Goal: Information Seeking & Learning: Learn about a topic

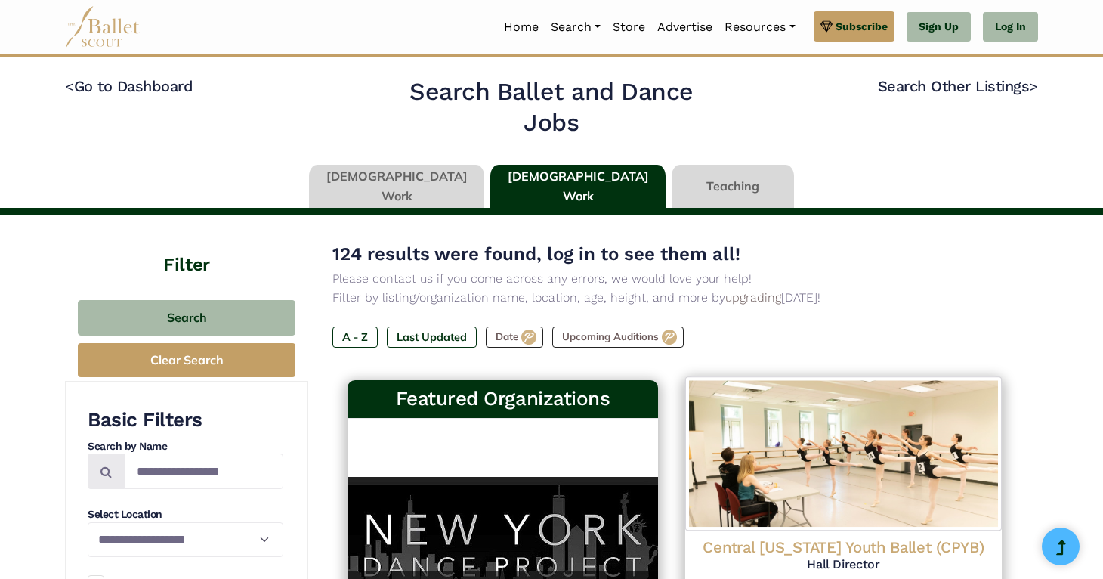
scroll to position [566, 0]
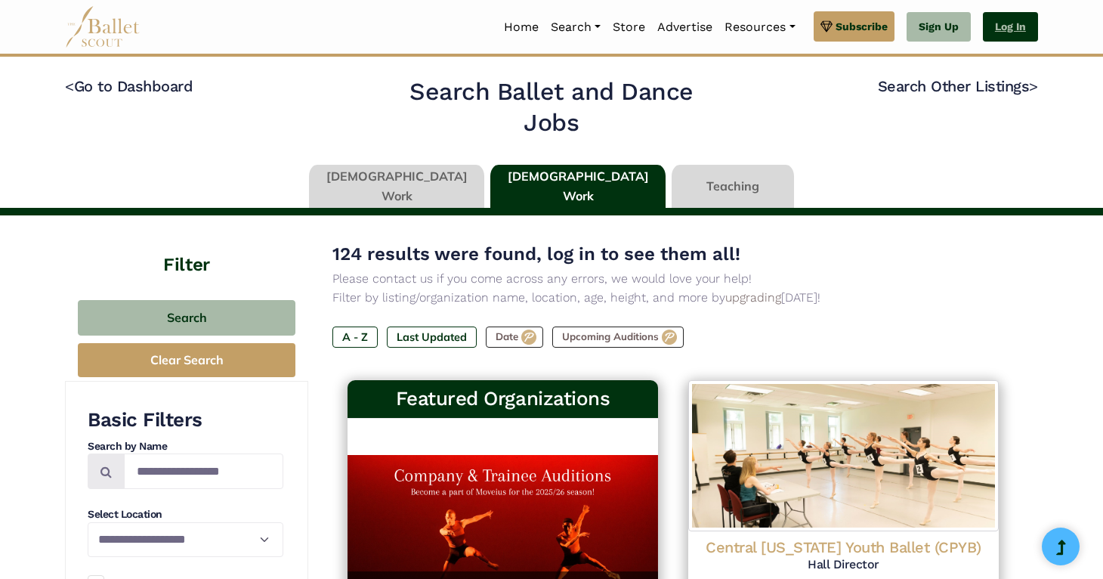
click at [1010, 20] on link "Log In" at bounding box center [1010, 27] width 55 height 30
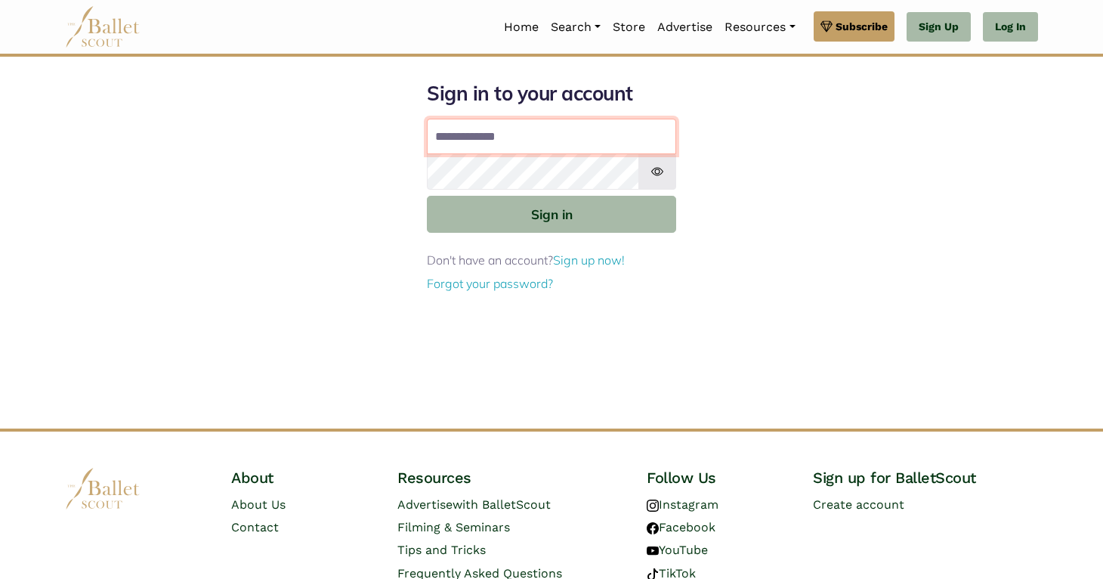
click at [557, 134] on input "Email address" at bounding box center [551, 137] width 249 height 36
type input "**********"
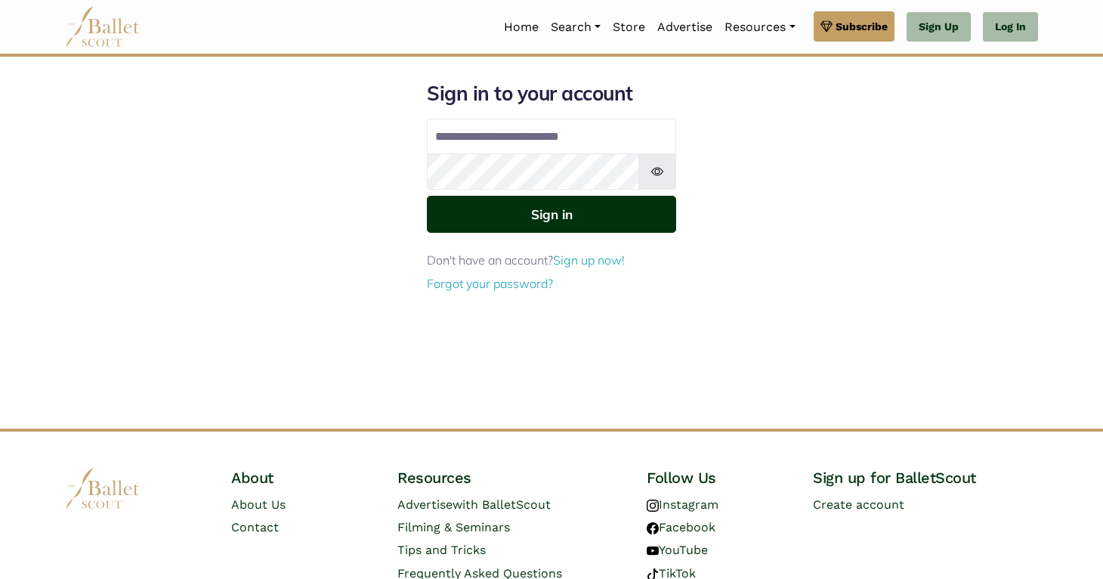
click at [563, 223] on button "Sign in" at bounding box center [551, 214] width 249 height 37
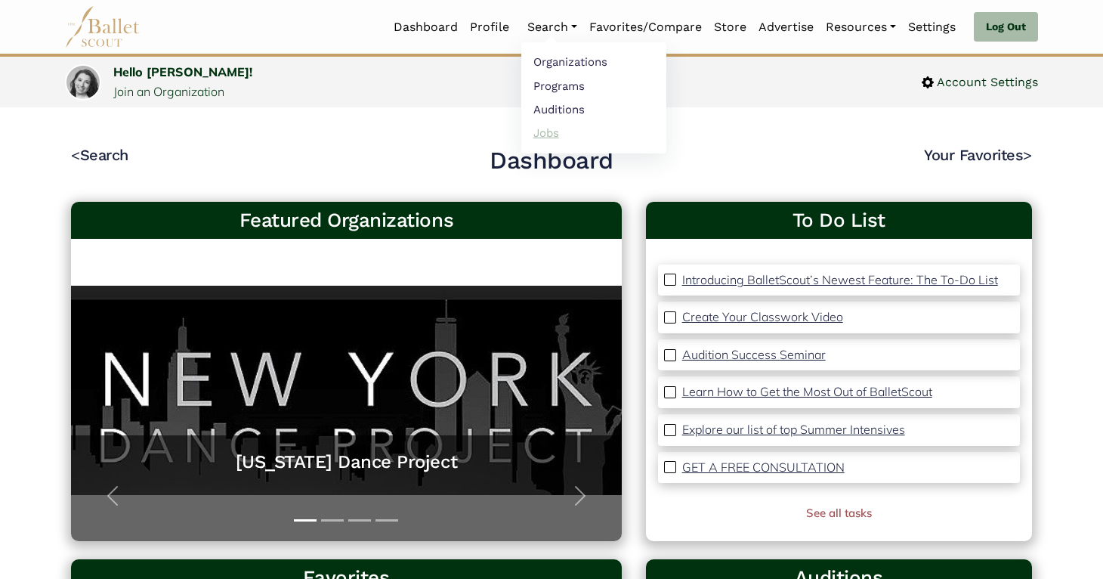
click at [551, 128] on link "Jobs" at bounding box center [593, 132] width 145 height 23
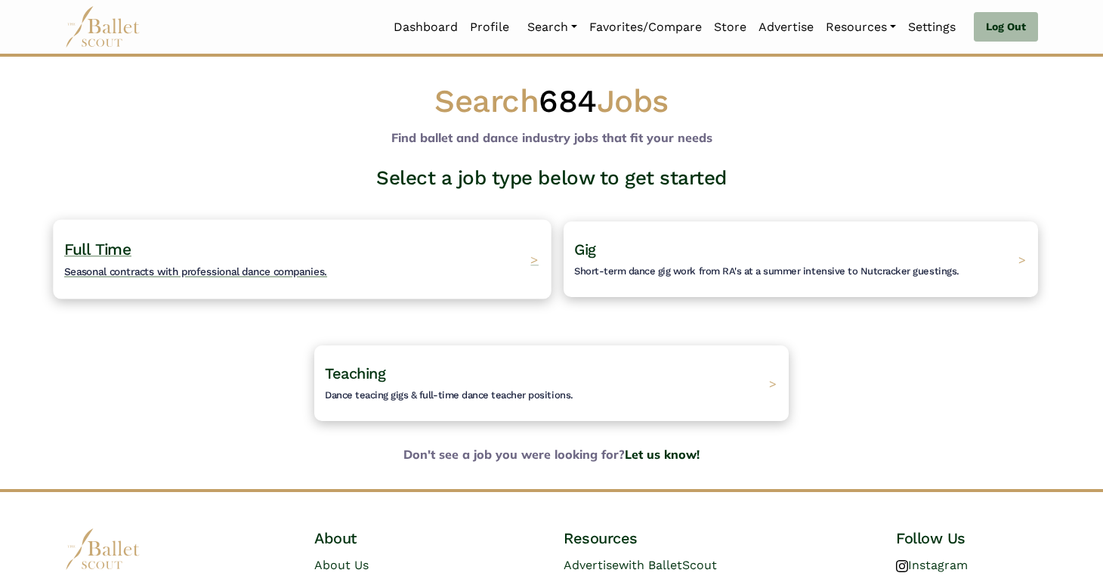
click at [473, 257] on div "Full Time Seasonal contracts with professional dance companies. >" at bounding box center [302, 258] width 498 height 79
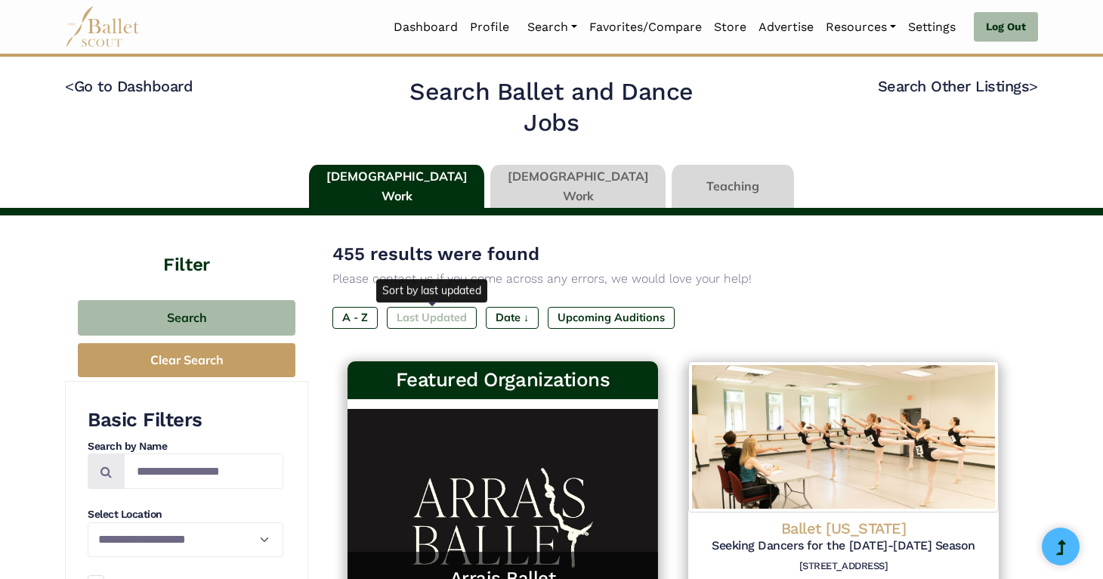
click label "Last Updated"
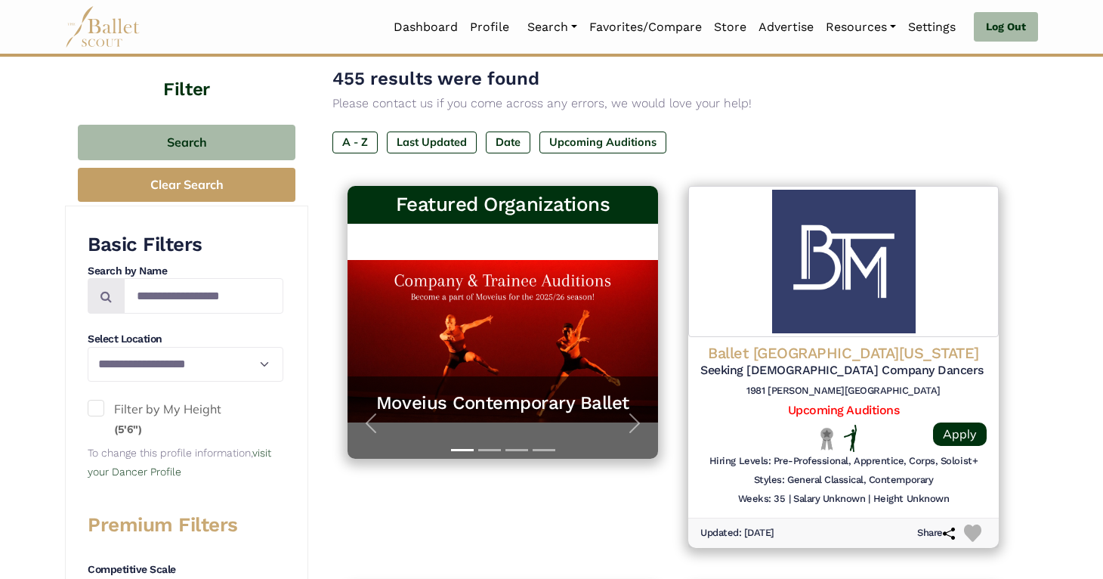
scroll to position [190, 0]
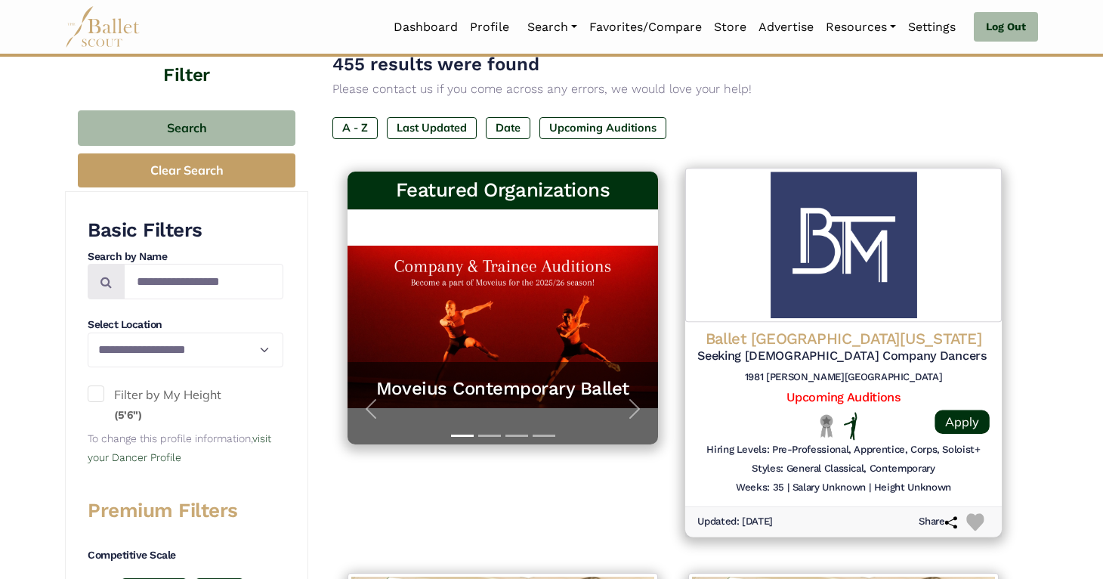
click at [926, 289] on img at bounding box center [843, 245] width 317 height 154
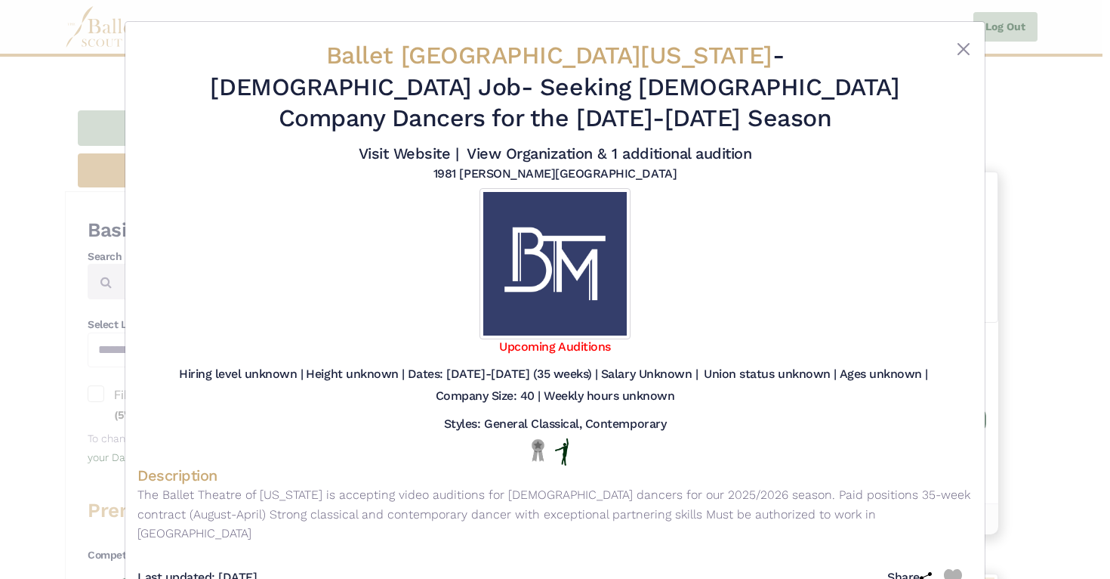
click at [1014, 206] on div "Ballet Theatre of Maryland - Full Time Job - Seeking Male Company Dancers for t…" at bounding box center [555, 289] width 1110 height 579
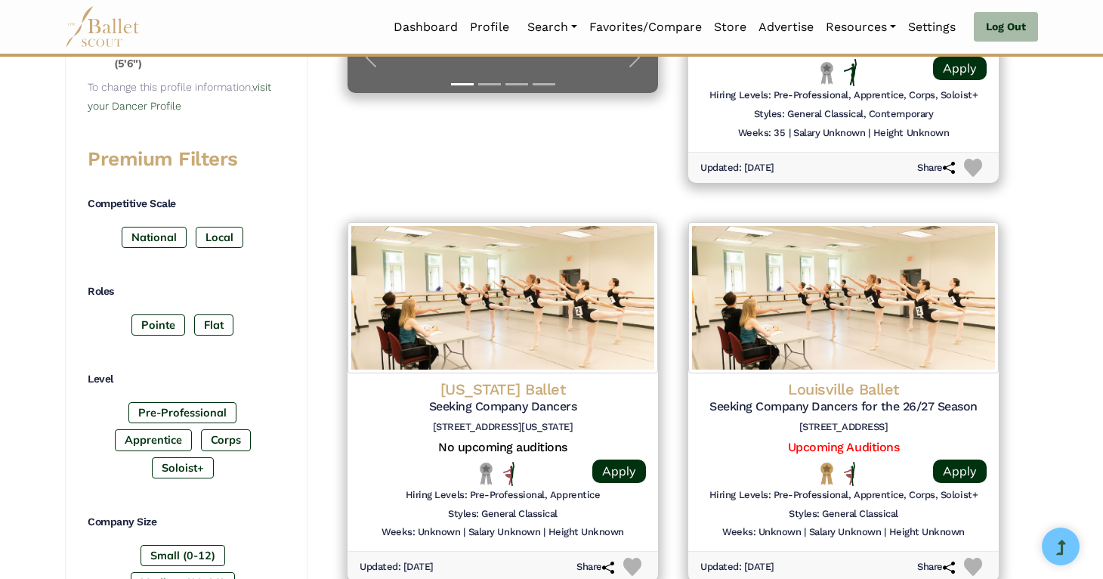
scroll to position [566, 0]
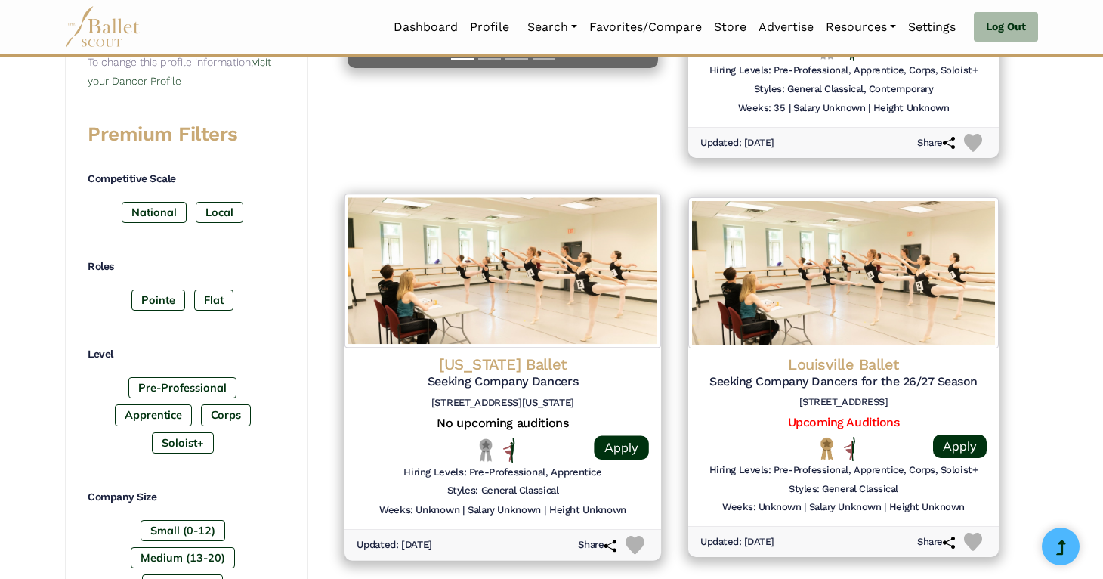
click at [626, 239] on img at bounding box center [502, 270] width 317 height 154
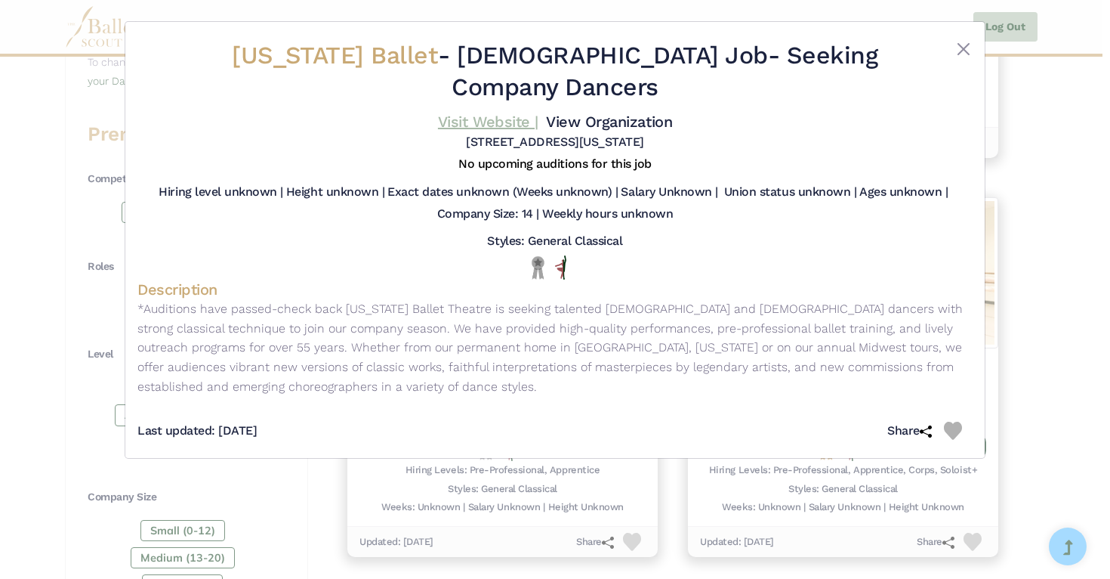
click at [482, 125] on link "Visit Website |" at bounding box center [488, 122] width 100 height 18
click at [1037, 222] on div "Minnesota Ballet - Full Time Job - Seeking Company Dancers Visit Website | View…" at bounding box center [555, 289] width 1110 height 579
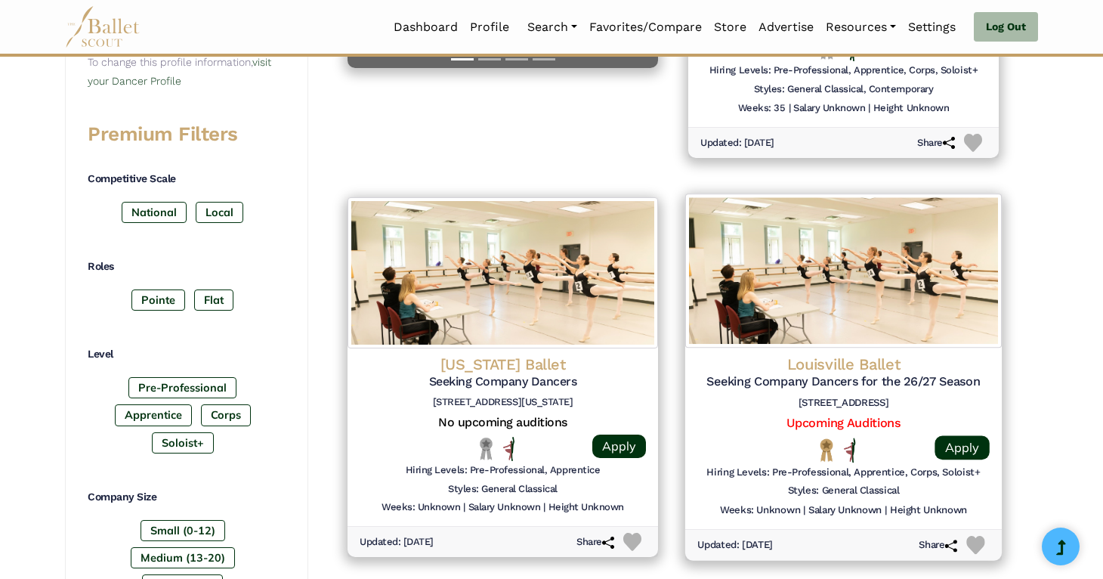
click at [956, 293] on img at bounding box center [843, 270] width 317 height 154
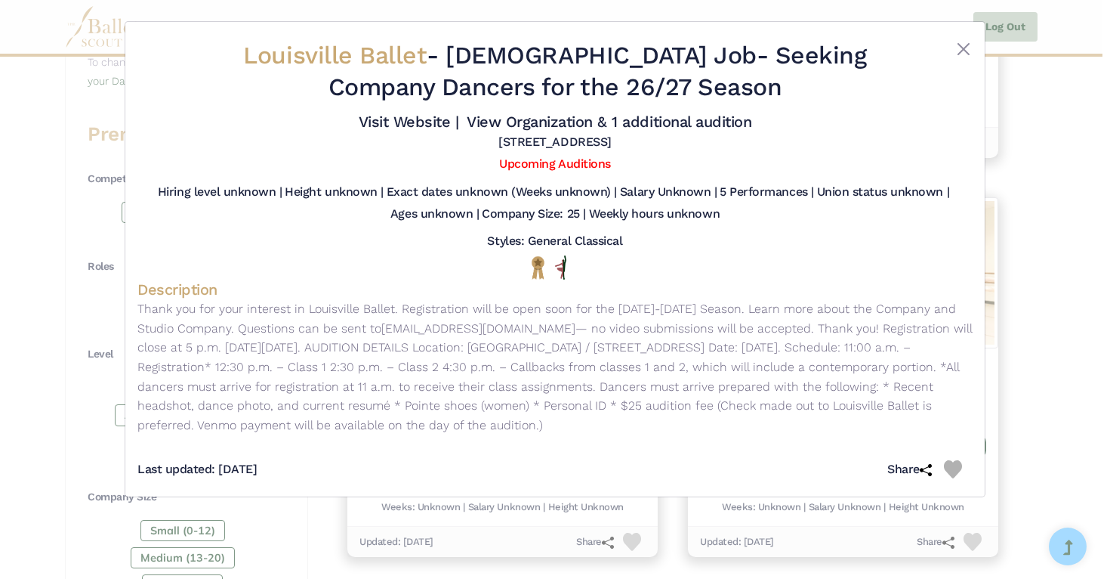
click at [1041, 276] on div "Louisville Ballet - Full Time Job - Seeking Company Dancers for the 26/27 Seaso…" at bounding box center [555, 289] width 1110 height 579
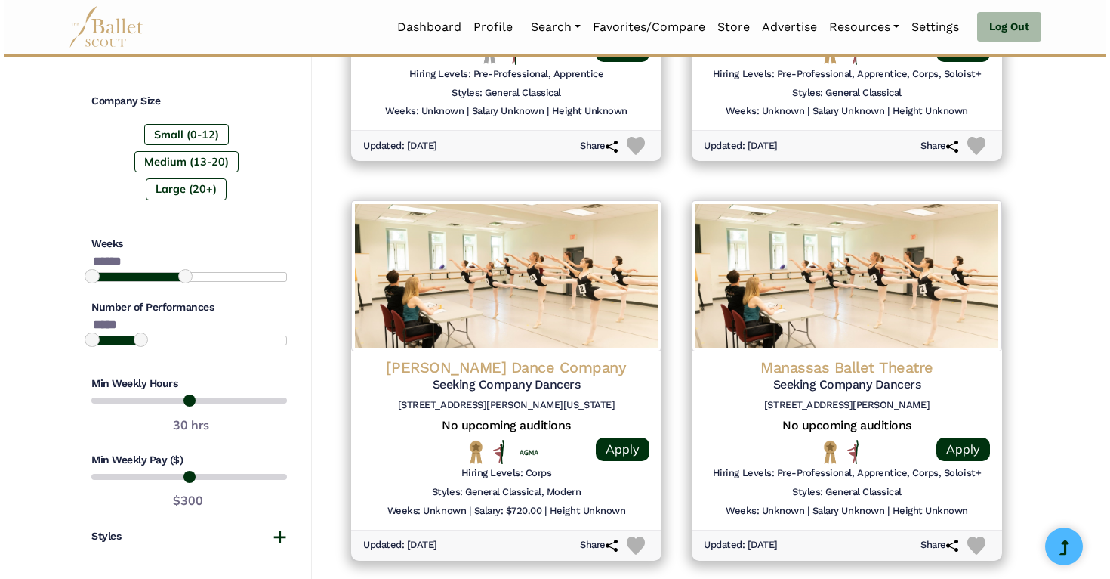
scroll to position [965, 0]
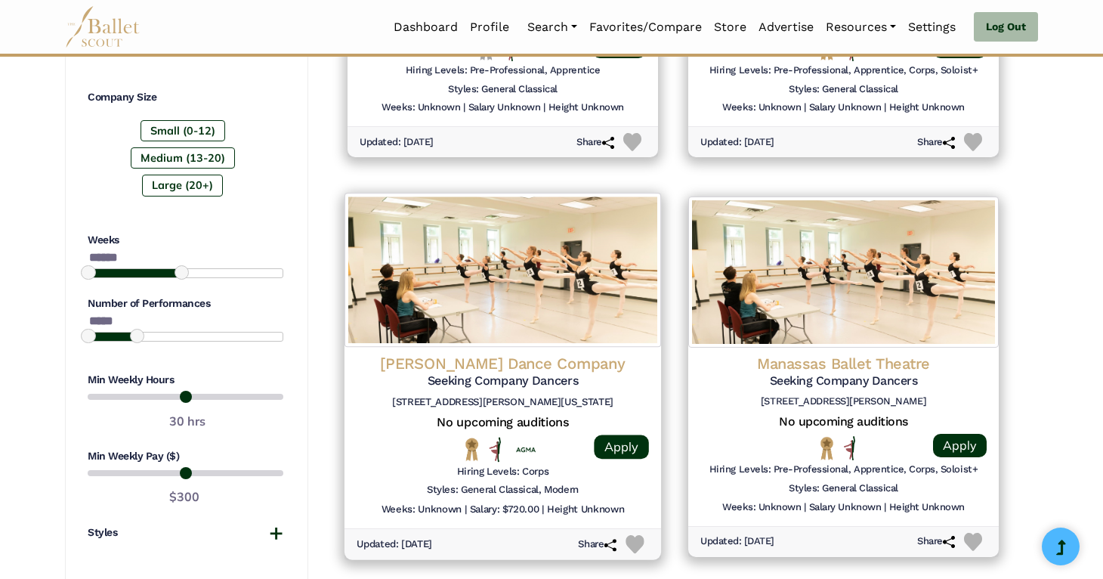
click at [468, 283] on img at bounding box center [502, 270] width 317 height 154
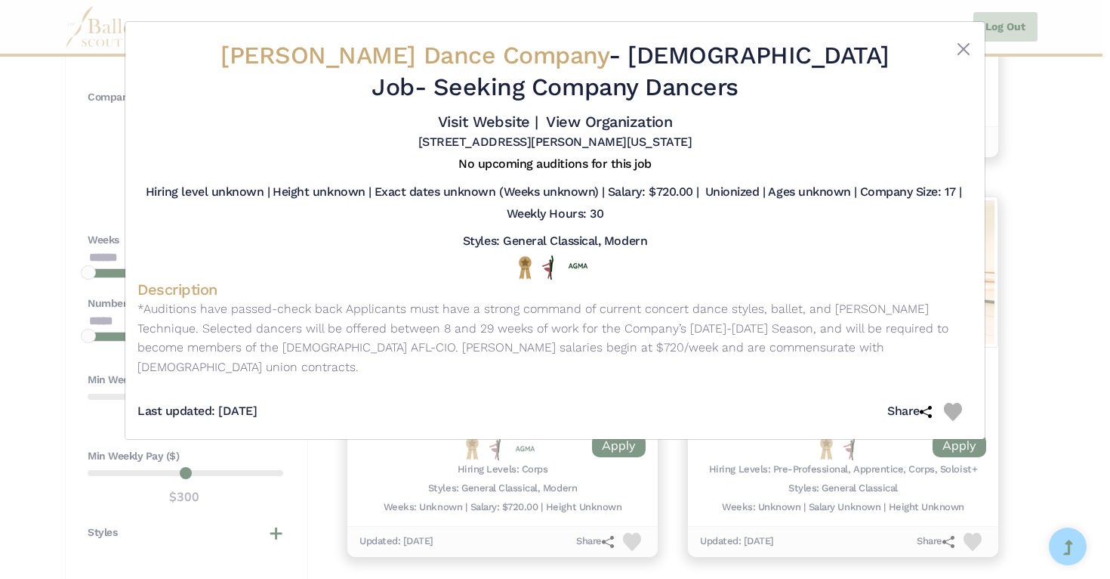
click at [990, 286] on div "Martha Graham Dance Company - Full Time Job - Seeking Company Dancers Visit Web…" at bounding box center [555, 289] width 1110 height 579
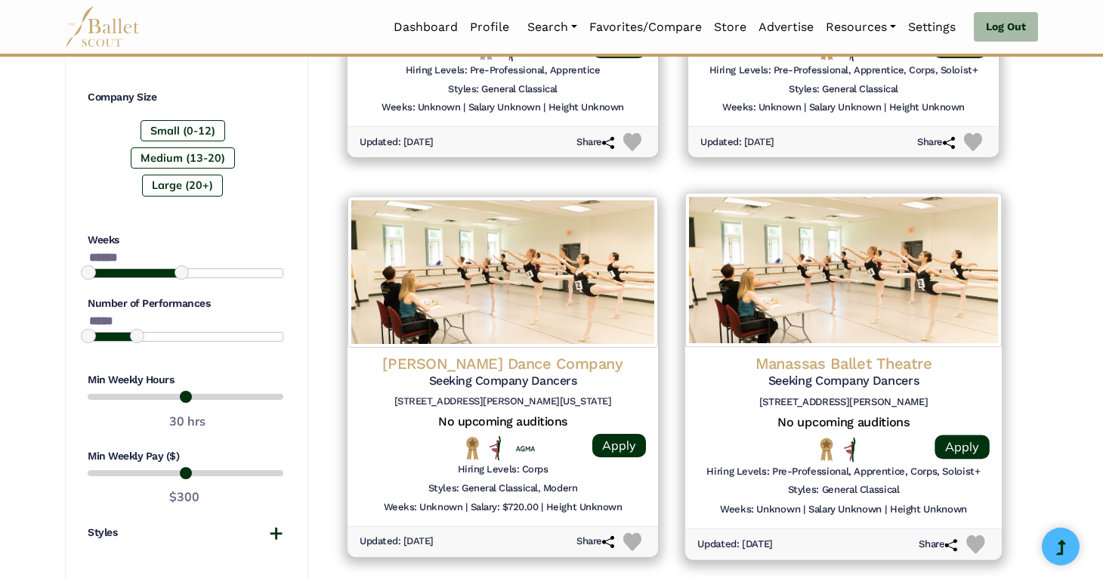
click at [971, 292] on img at bounding box center [843, 270] width 317 height 154
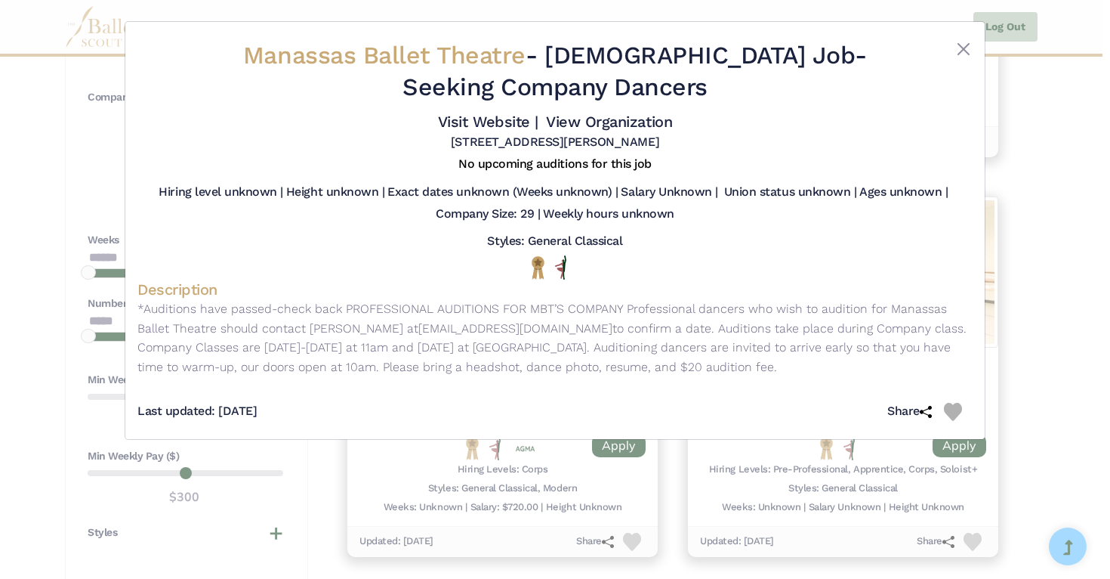
click at [1040, 267] on div "Manassas Ballet Theatre - Full Time Job - Seeking Company Dancers Visit Website…" at bounding box center [555, 289] width 1110 height 579
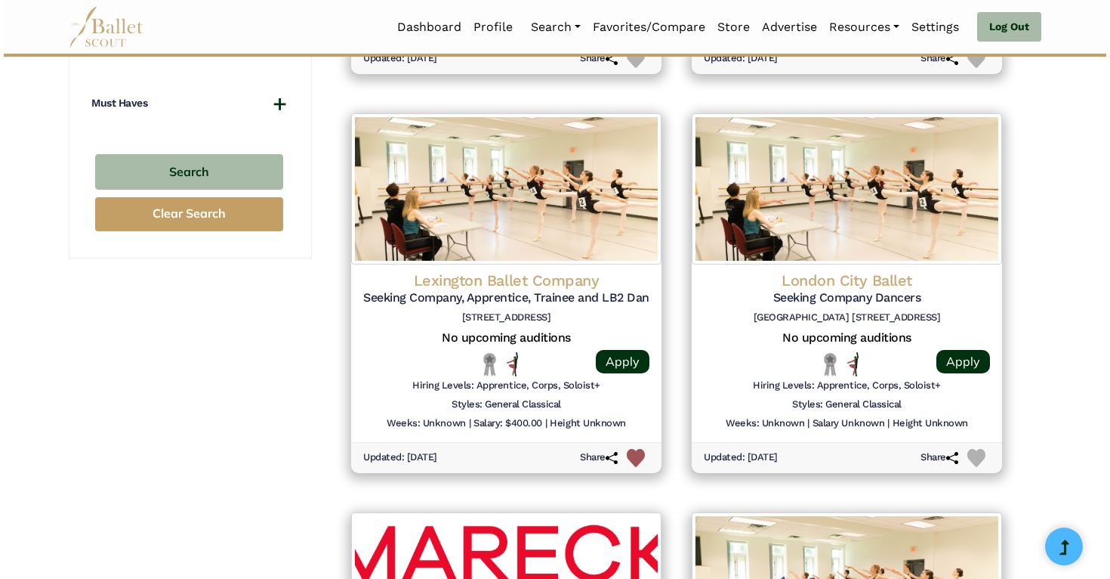
scroll to position [1464, 0]
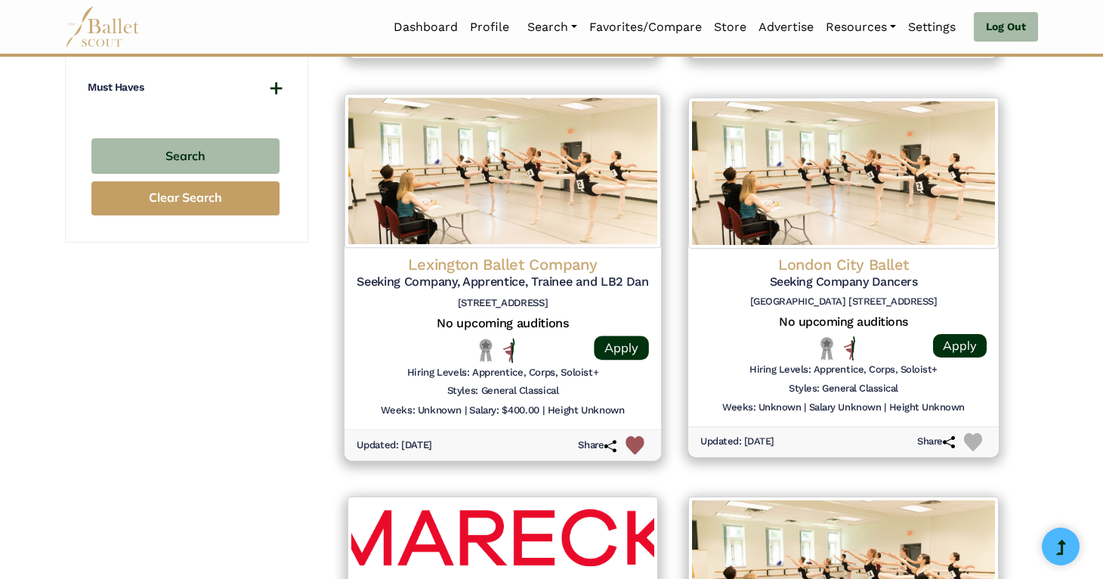
click at [532, 229] on img at bounding box center [502, 171] width 317 height 154
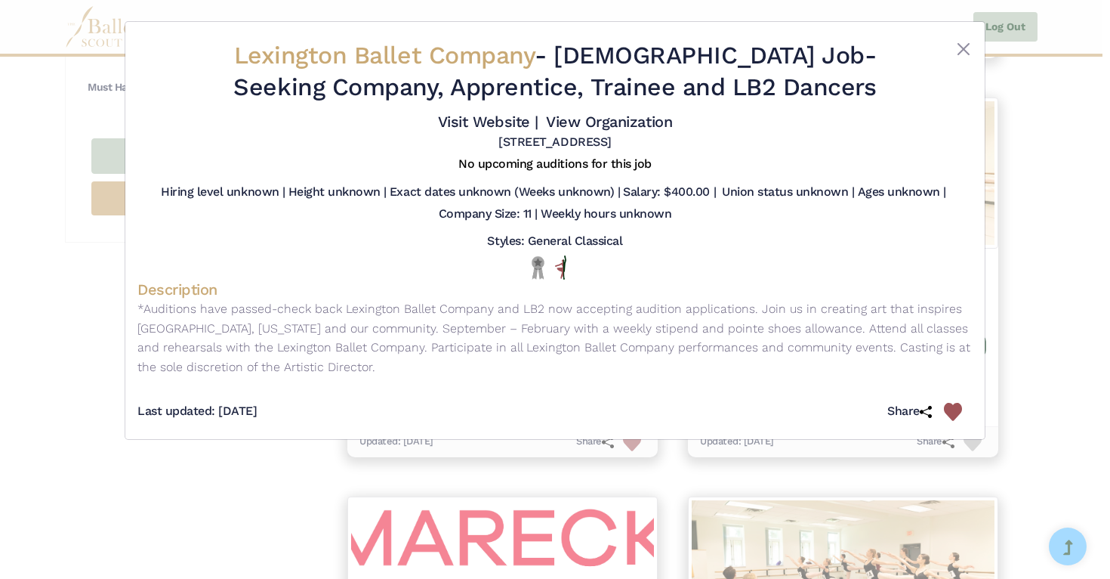
click at [1053, 280] on div "Lexington Ballet Company - Full Time Job - Seeking Company, Apprentice, Trainee…" at bounding box center [555, 289] width 1110 height 579
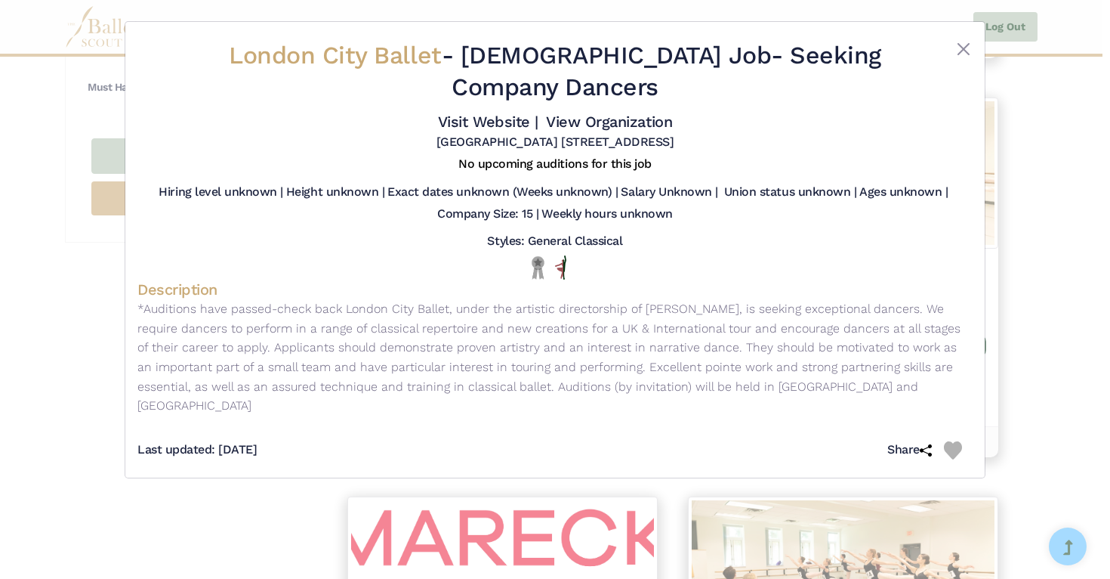
click at [1002, 240] on div "London City Ballet - Full Time Job - Seeking Company Dancers Visit Website | Vi…" at bounding box center [555, 289] width 1110 height 579
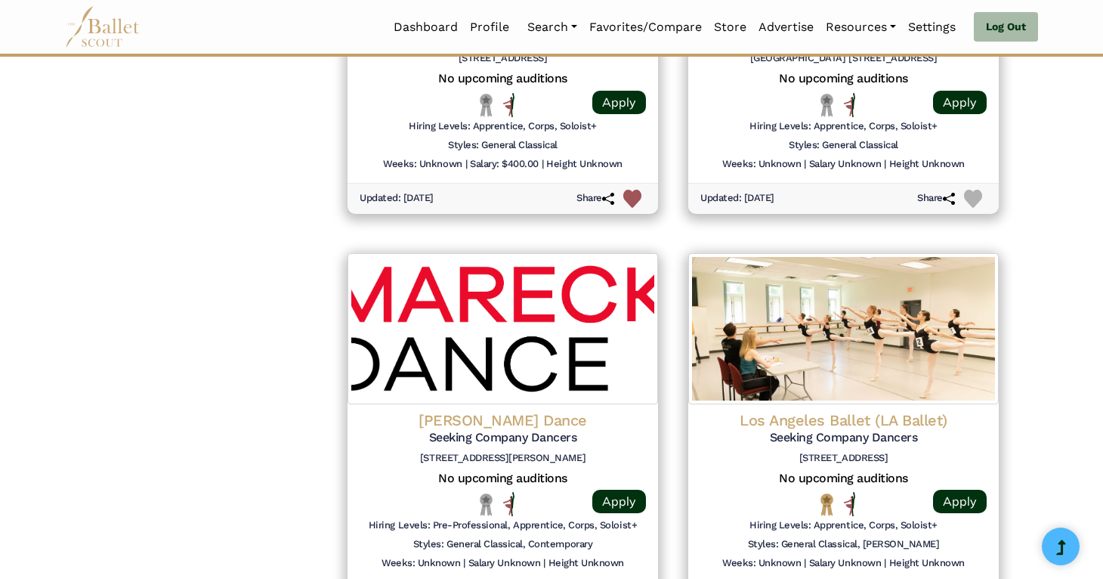
scroll to position [1731, 0]
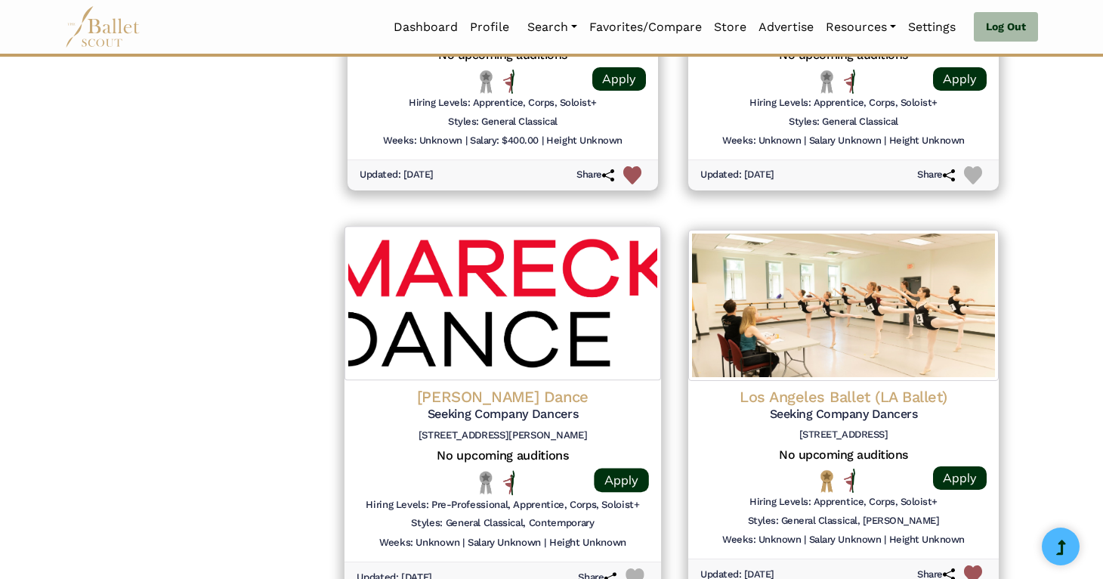
click at [513, 312] on img at bounding box center [502, 303] width 317 height 154
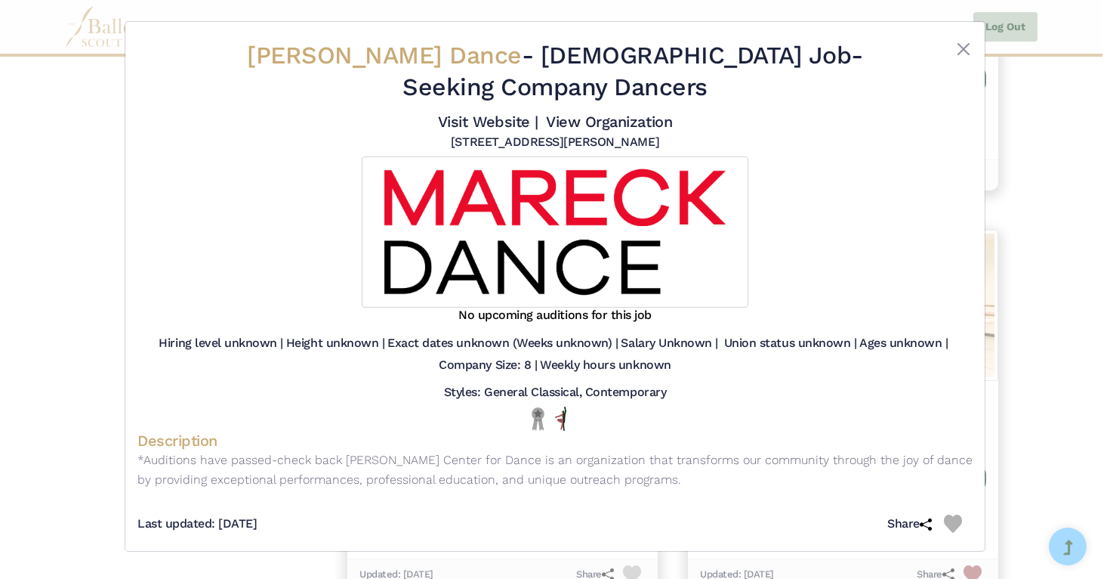
click at [998, 246] on div "Mareck Dance - Full Time Job - Seeking Company Dancers Visit Website | View Org…" at bounding box center [555, 289] width 1110 height 579
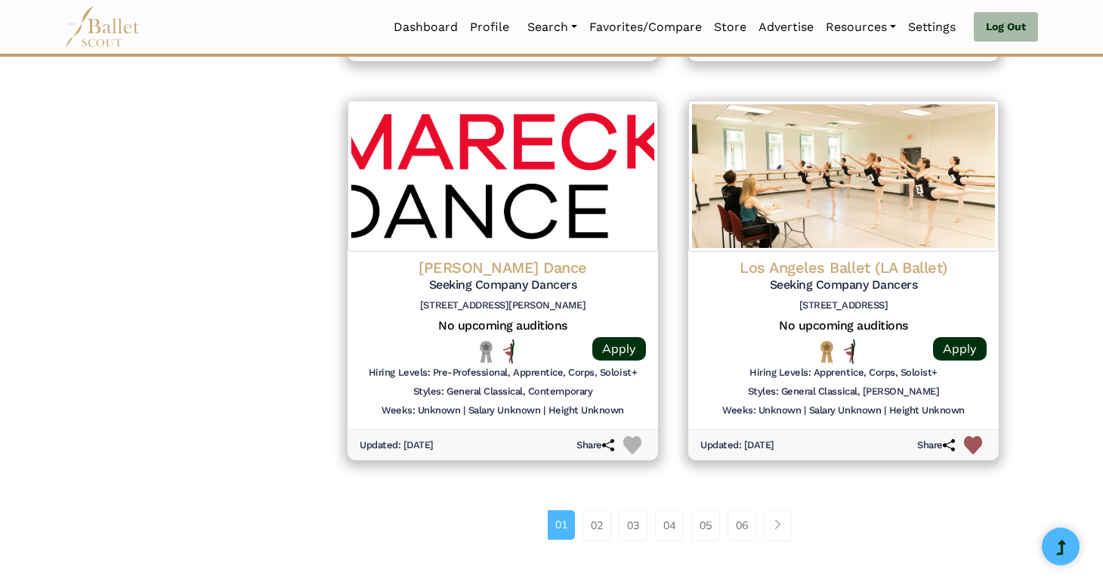
scroll to position [1862, 0]
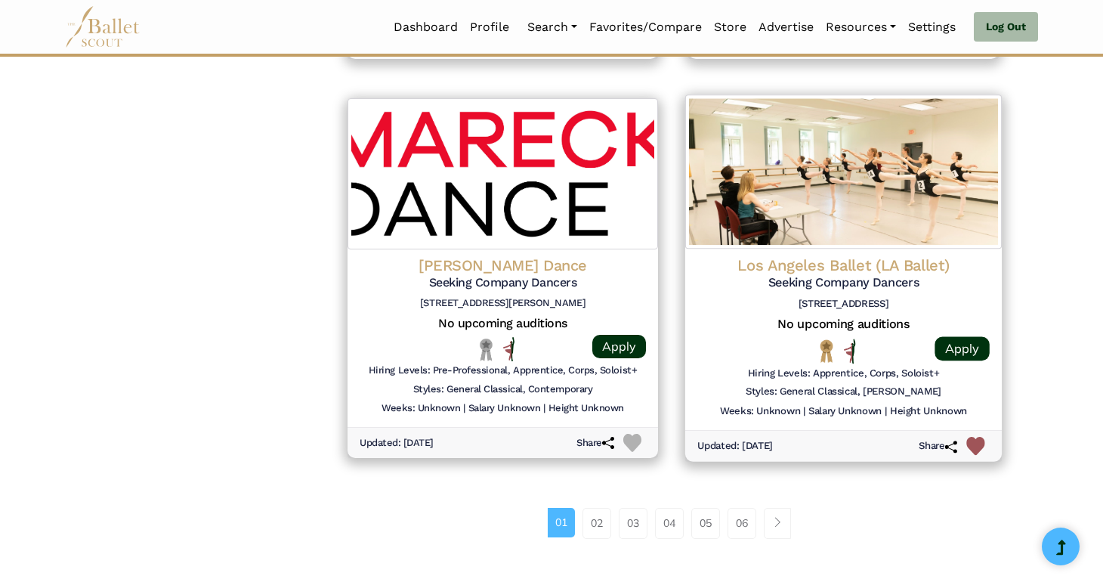
click at [977, 237] on img at bounding box center [843, 171] width 317 height 154
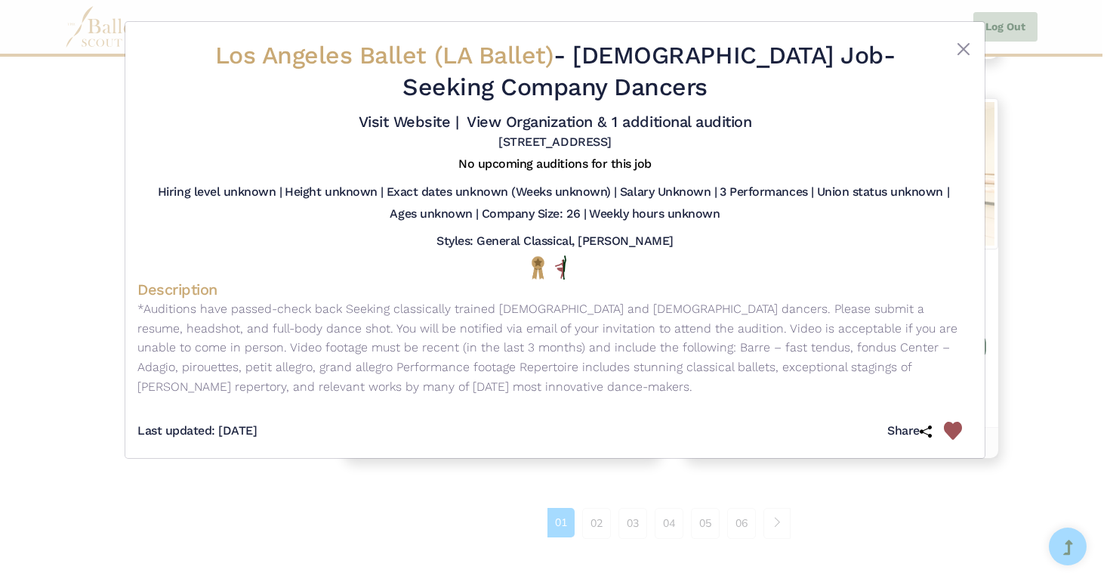
click at [1039, 248] on div "Los Angeles Ballet (LA Ballet) - Full Time Job - Seeking Company Dancers Visit …" at bounding box center [555, 289] width 1110 height 579
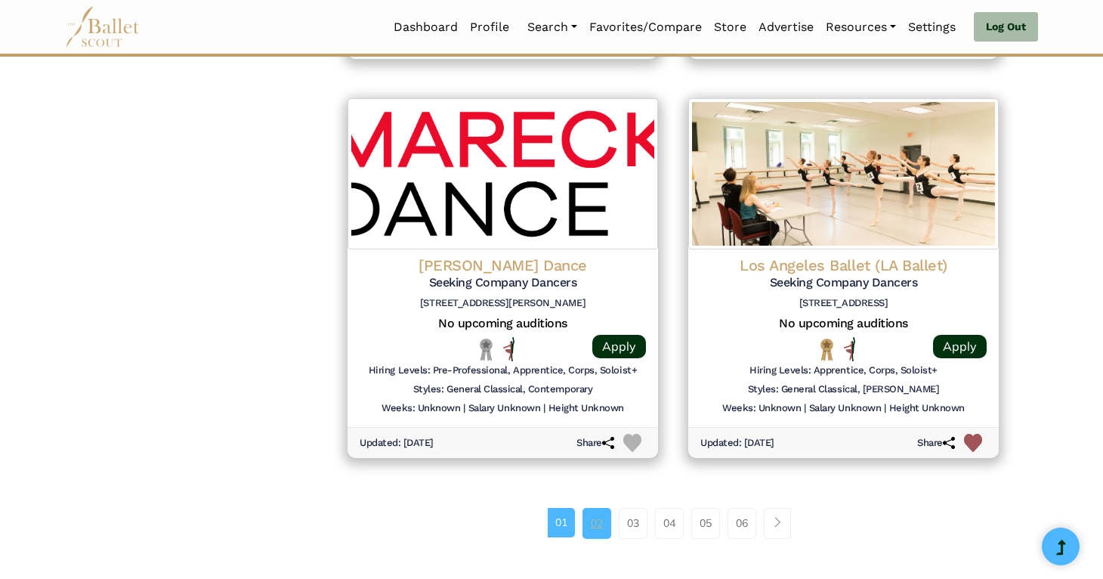
click at [594, 517] on link "02" at bounding box center [596, 523] width 29 height 30
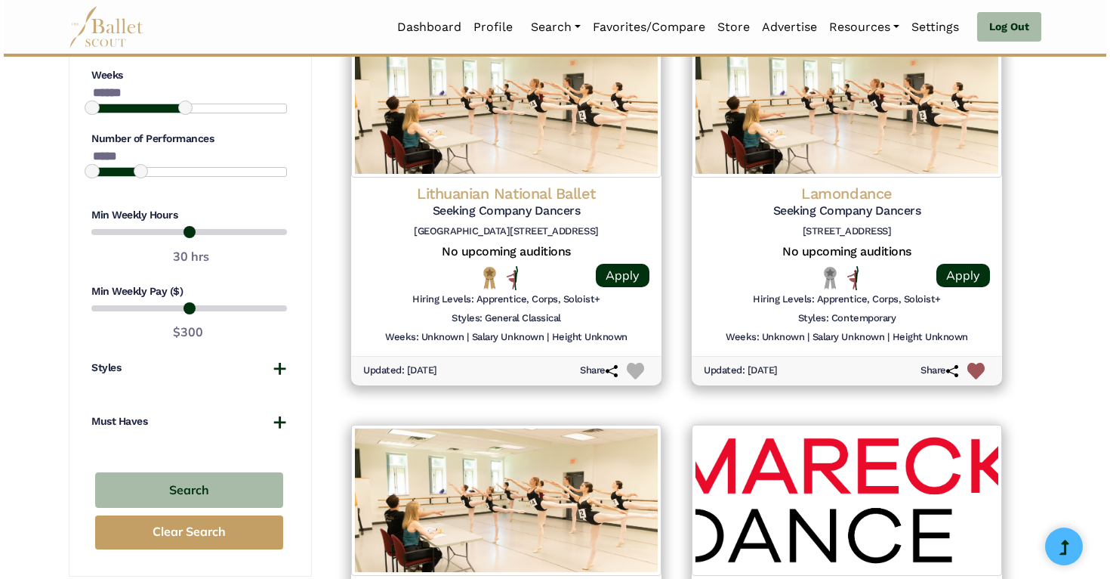
scroll to position [1124, 0]
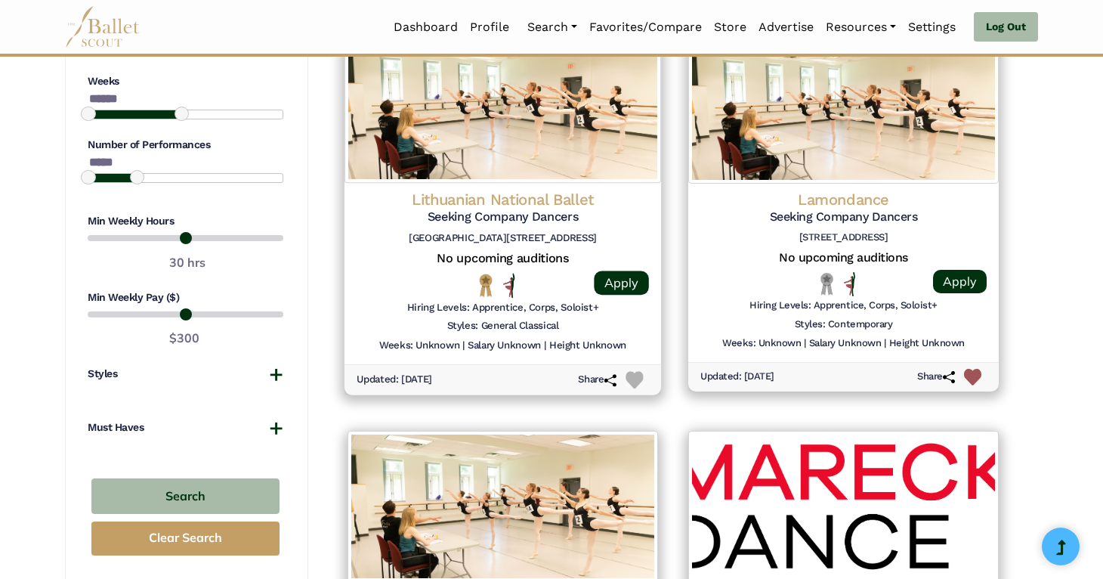
click at [559, 103] on img at bounding box center [502, 106] width 317 height 154
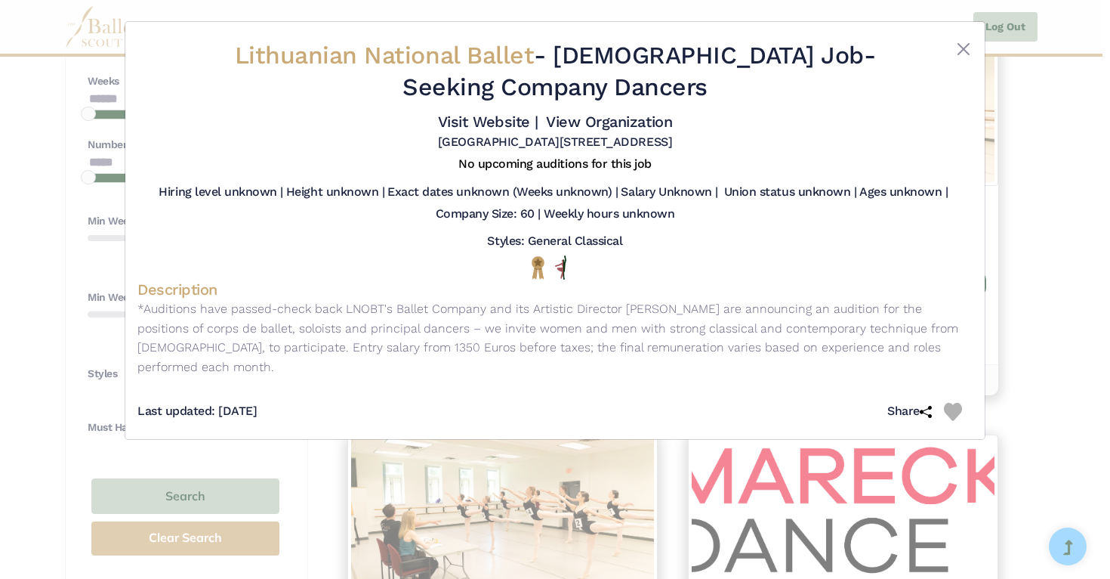
click at [1055, 207] on div "Lithuanian National Ballet - Full Time Job - Seeking Company Dancers Visit Webs…" at bounding box center [555, 289] width 1110 height 579
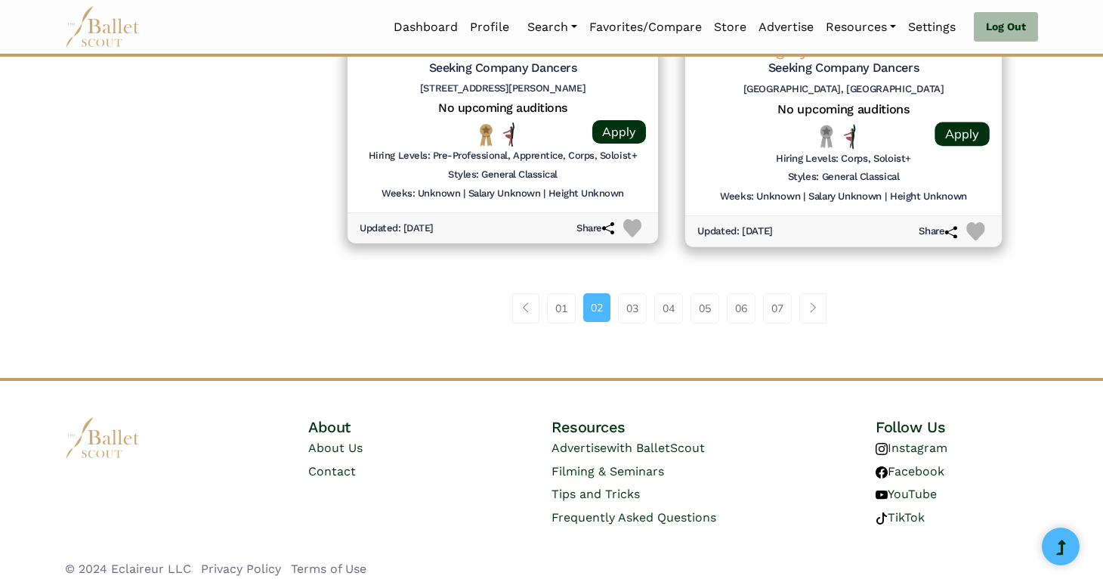
scroll to position [2085, 0]
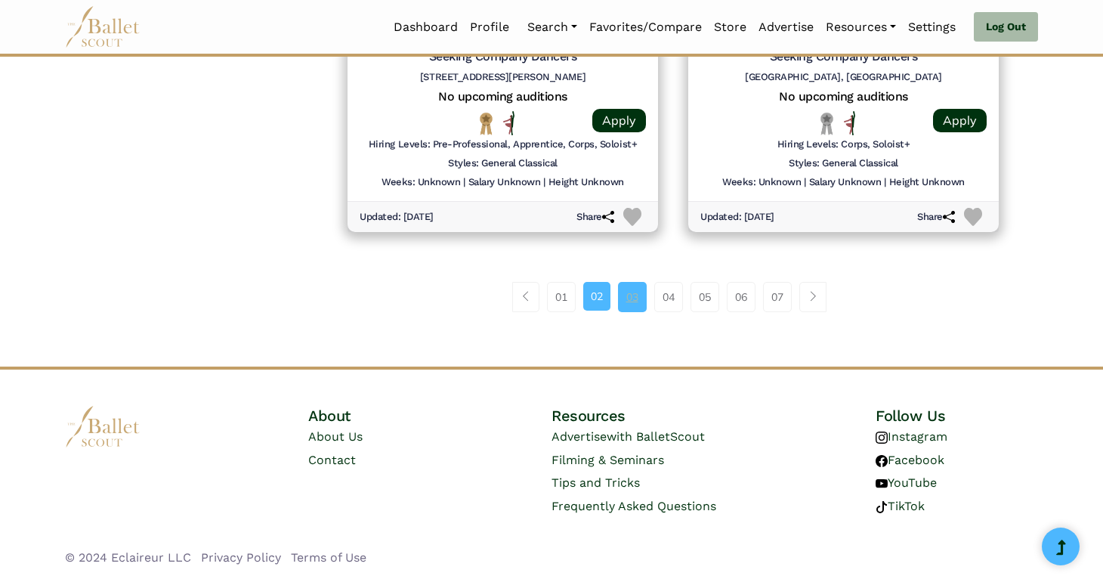
click at [631, 297] on link "03" at bounding box center [632, 297] width 29 height 30
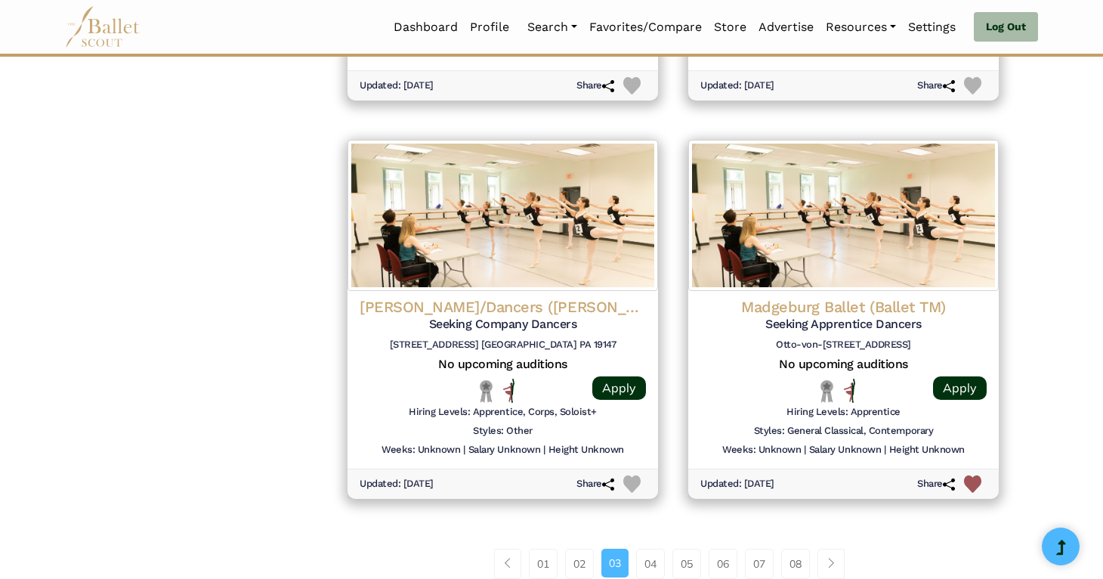
scroll to position [1827, 0]
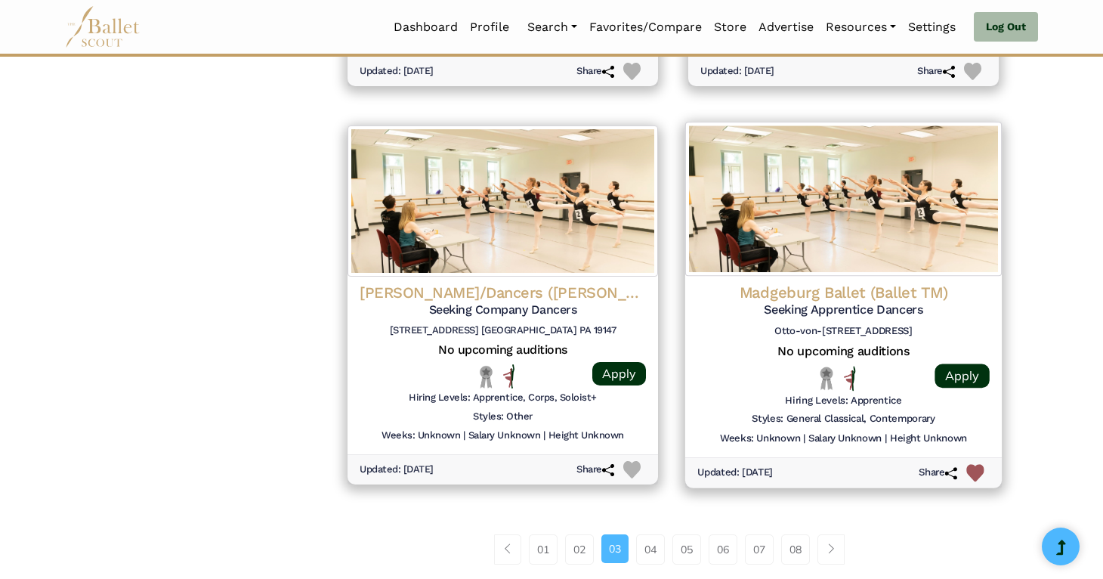
click at [695, 304] on div "Madgeburg Ballet (Ballet TM) Seeking Apprentice Dancers [PERSON_NAME][STREET_AD…" at bounding box center [843, 366] width 317 height 181
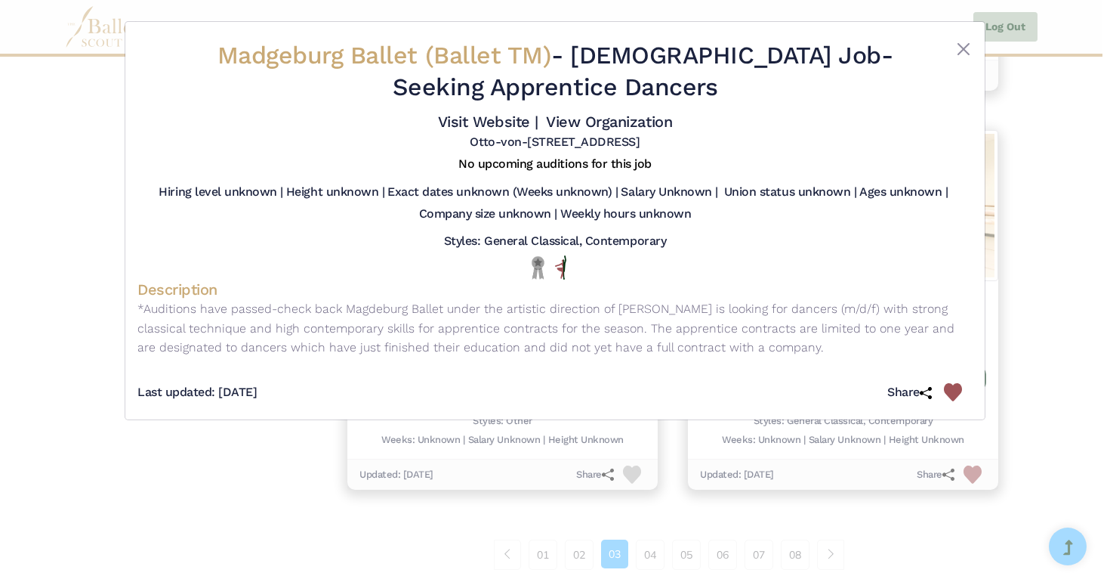
click at [1052, 301] on div "Madgeburg Ballet (Ballet TM) - Full Time Job - Seeking Apprentice Dancers Visit…" at bounding box center [555, 289] width 1110 height 579
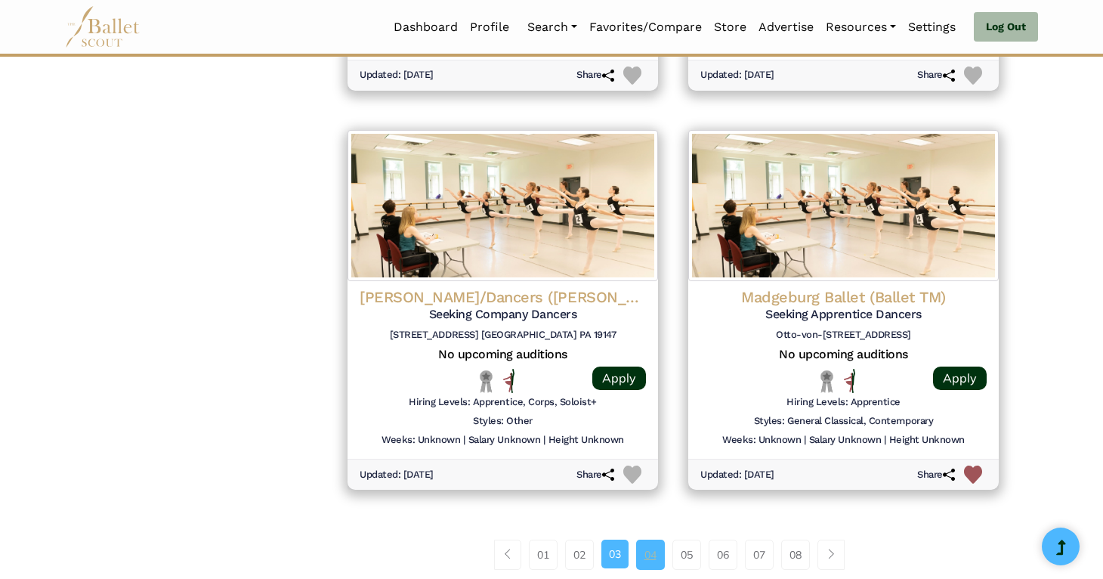
click at [651, 549] on link "04" at bounding box center [650, 554] width 29 height 30
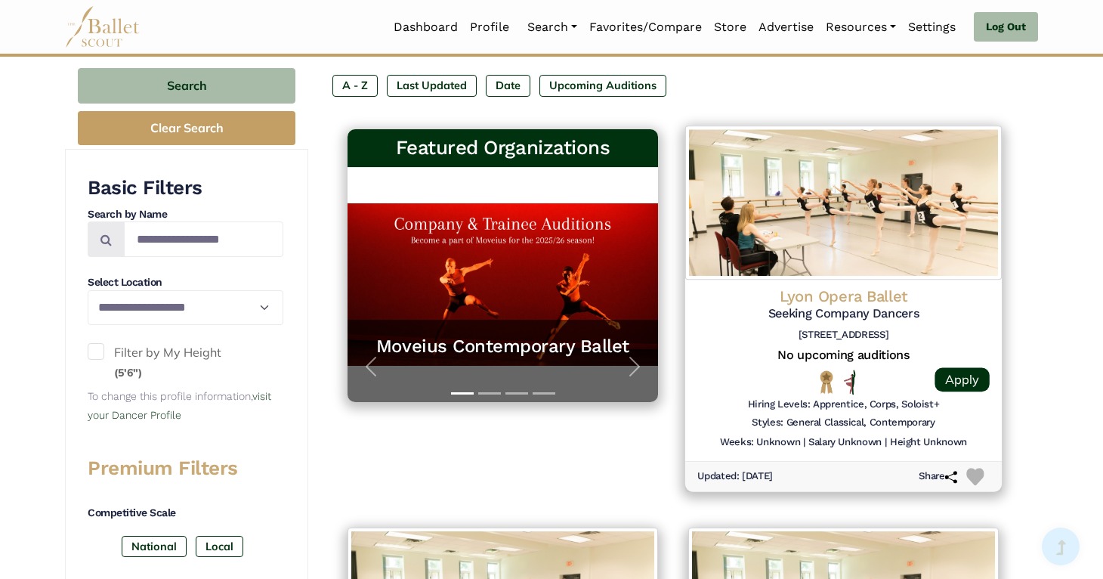
scroll to position [248, 0]
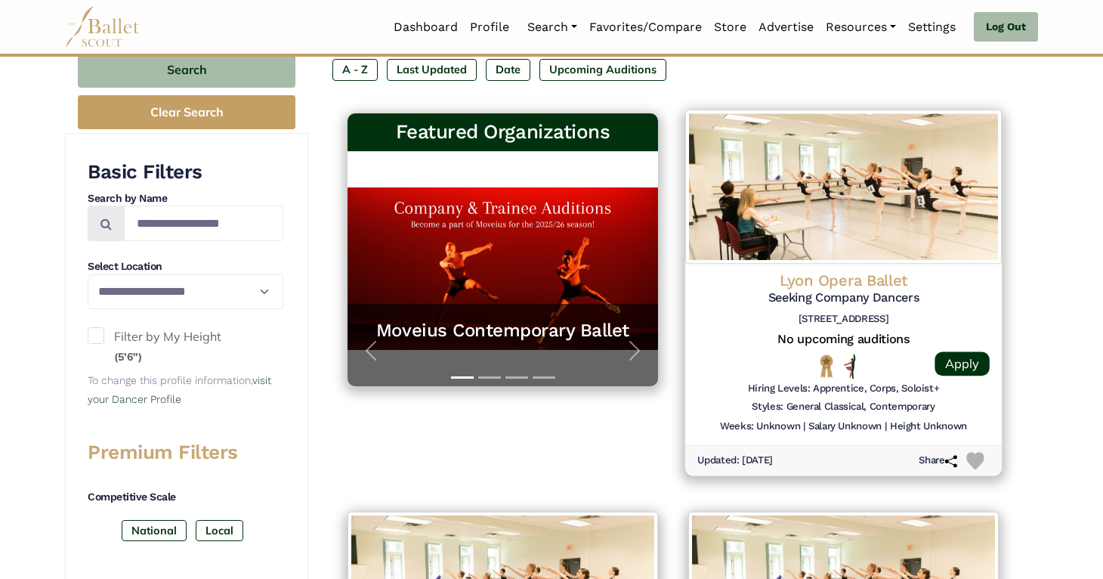
click at [884, 377] on div "Lyon Opera Ballet Seeking Company Dancers [STREET_ADDRESS] No upcoming audition…" at bounding box center [843, 354] width 317 height 181
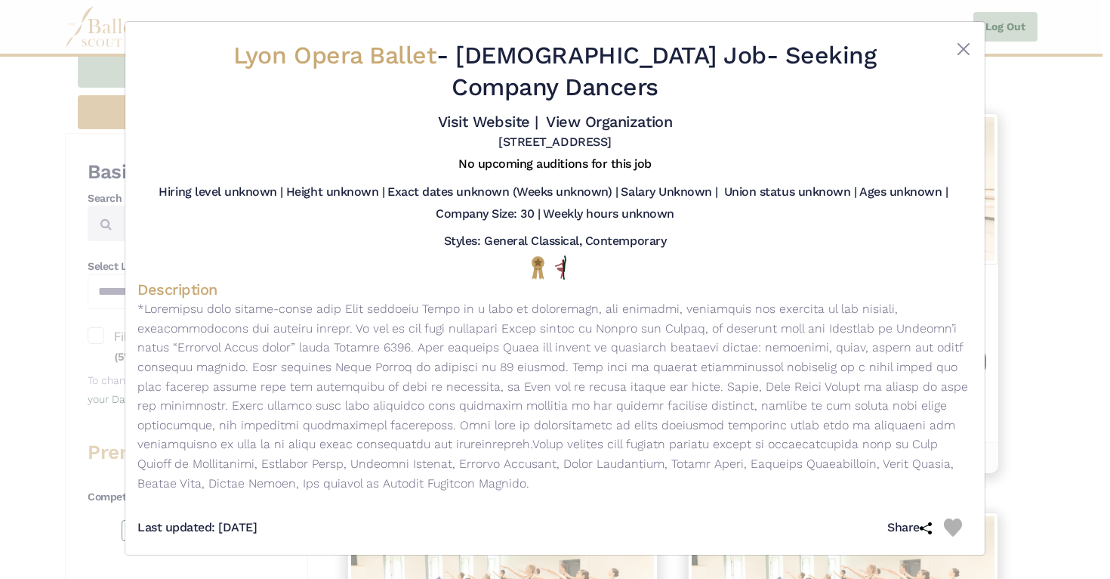
click at [997, 338] on div "Lyon Opera Ballet - [DEMOGRAPHIC_DATA] Job - Seeking Company Dancers Visit Webs…" at bounding box center [555, 289] width 1110 height 579
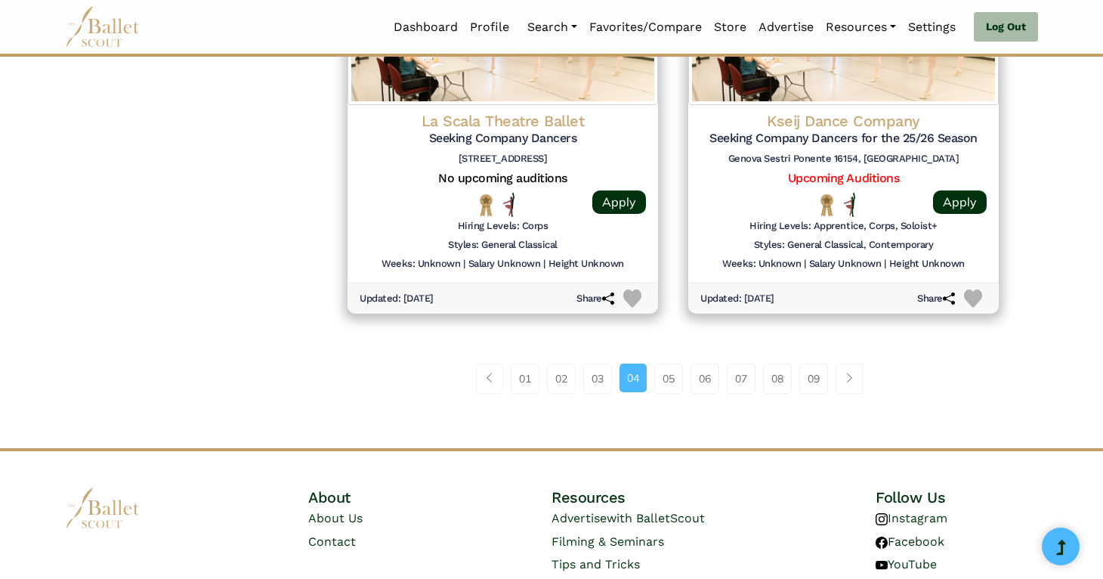
scroll to position [2006, 0]
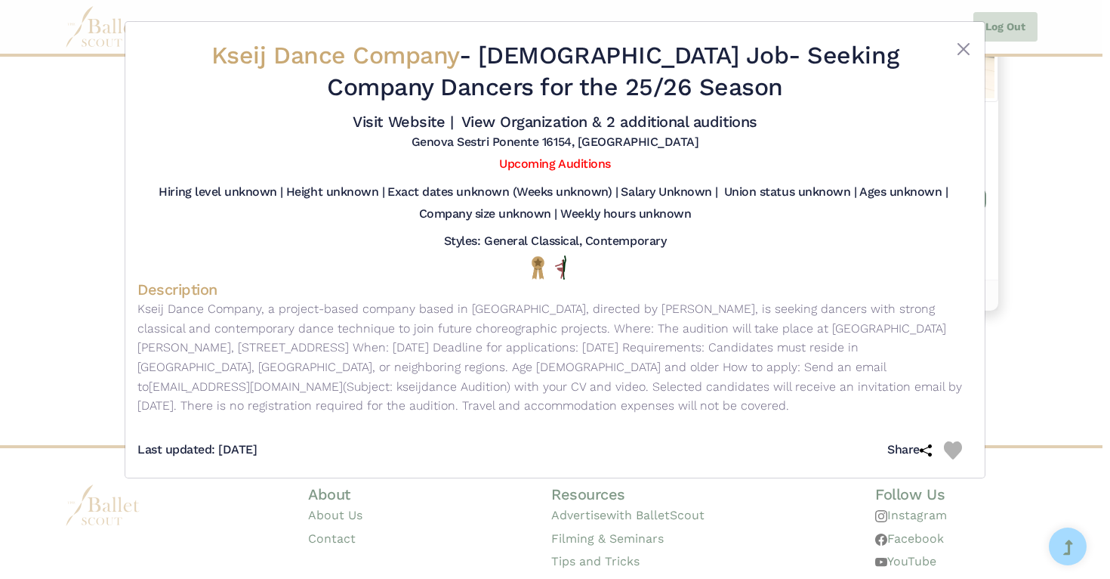
click at [1055, 184] on div "Kseij Dance Company - [DEMOGRAPHIC_DATA] Job - Seeking Company Dancers for the …" at bounding box center [555, 289] width 1110 height 579
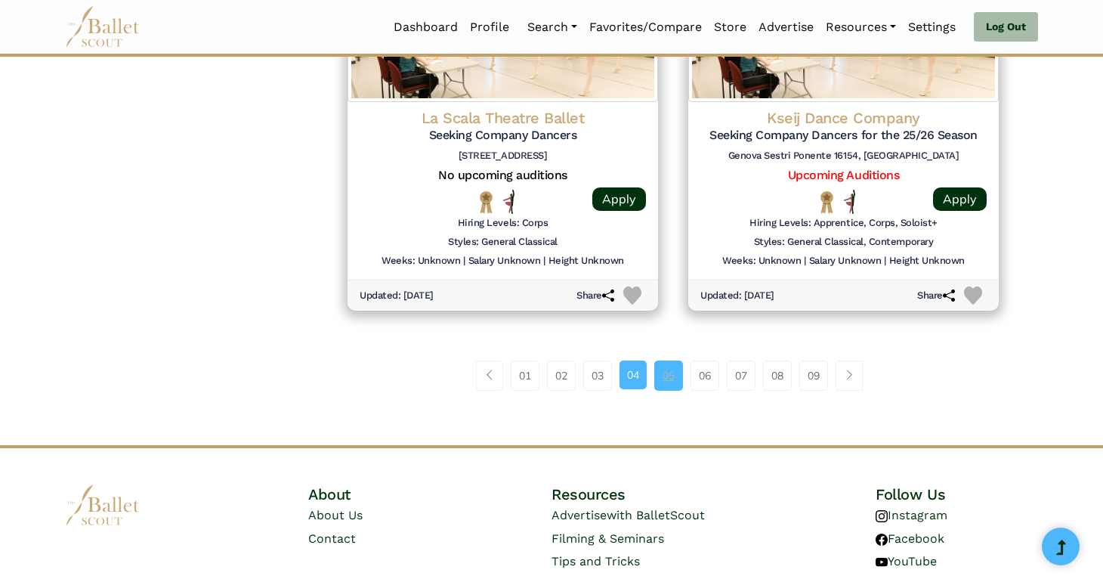
click at [665, 369] on link "05" at bounding box center [668, 375] width 29 height 30
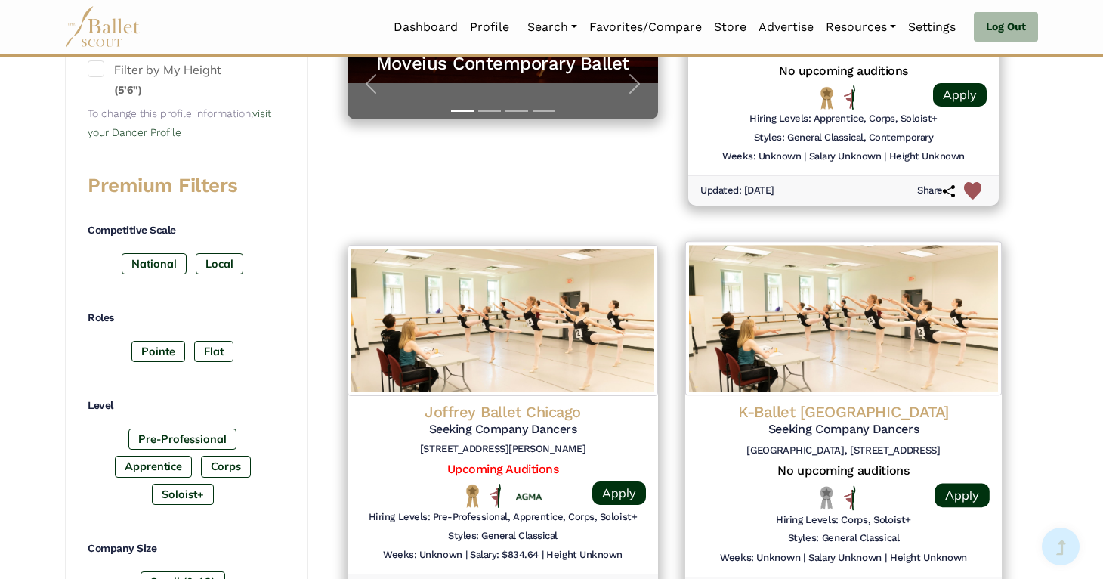
scroll to position [533, 0]
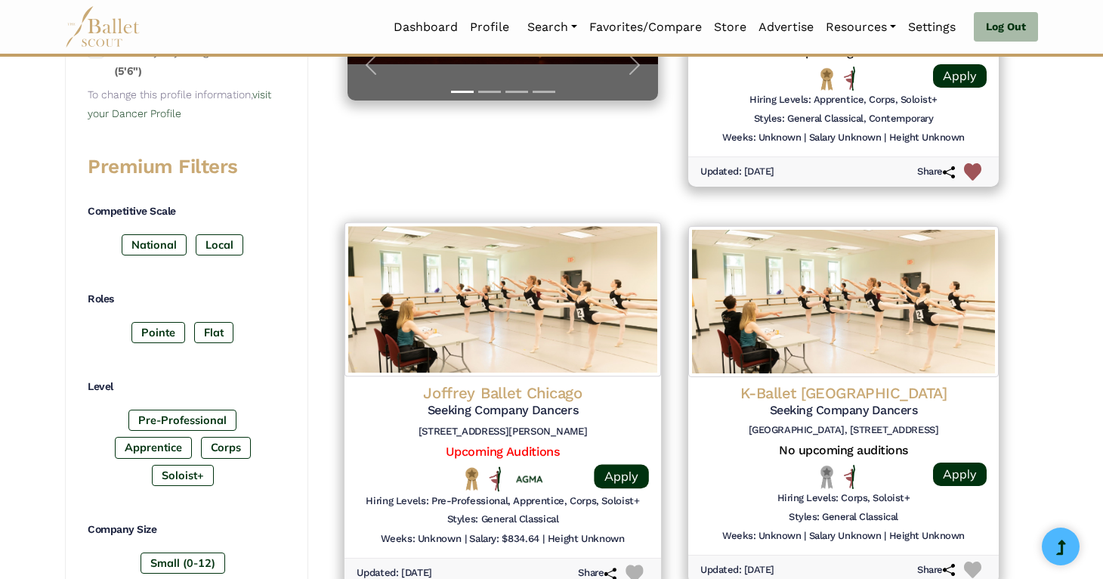
click at [564, 368] on img at bounding box center [502, 299] width 317 height 154
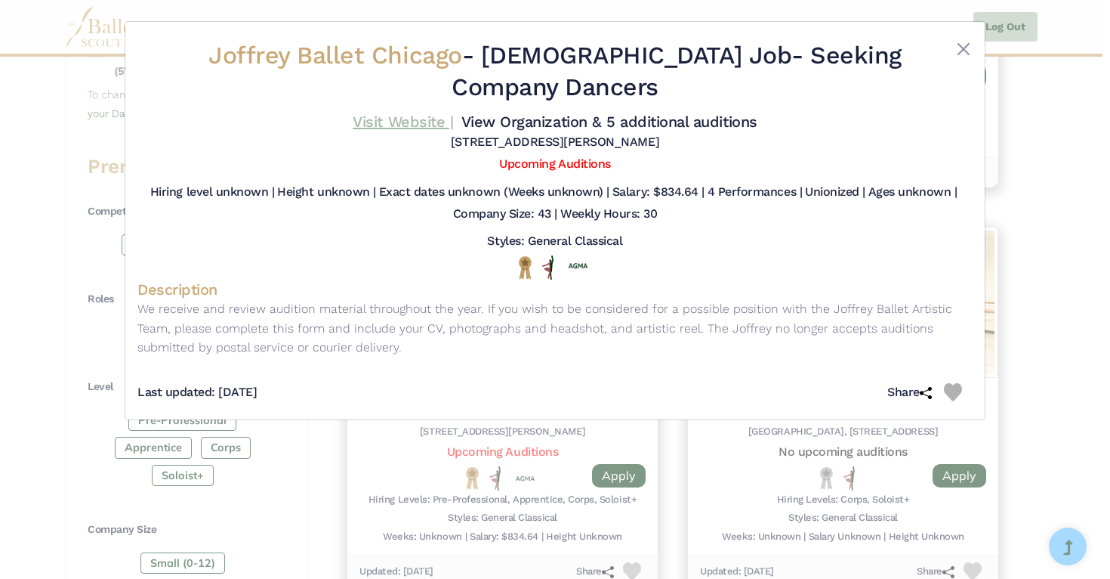
click at [419, 117] on link "Visit Website |" at bounding box center [403, 122] width 100 height 18
click at [999, 286] on div "Joffrey Ballet Chicago - [DEMOGRAPHIC_DATA] Job - Seeking Company Dancers Visit…" at bounding box center [555, 289] width 1110 height 579
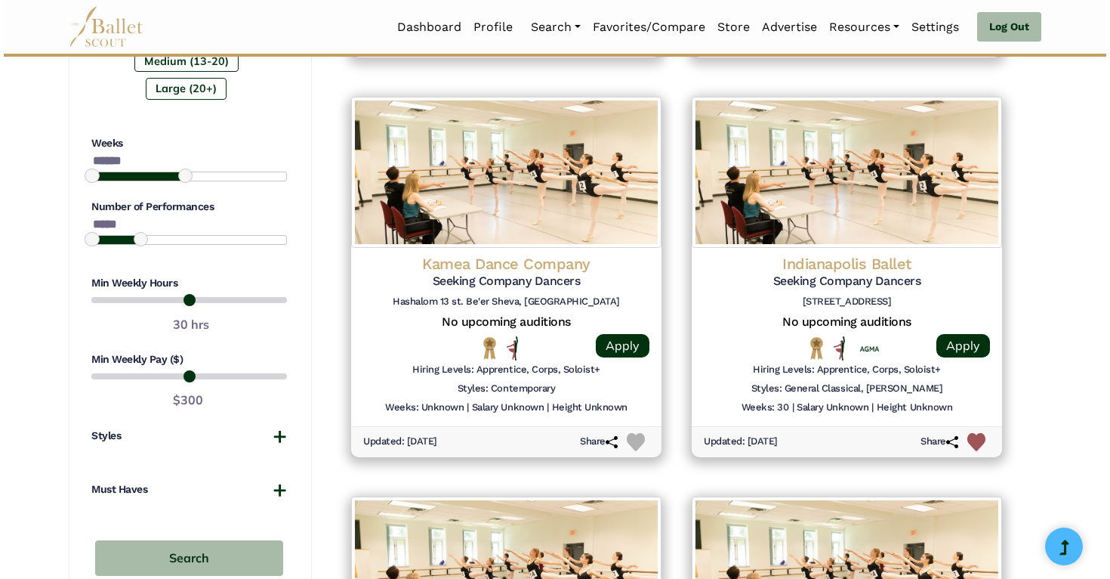
scroll to position [1063, 0]
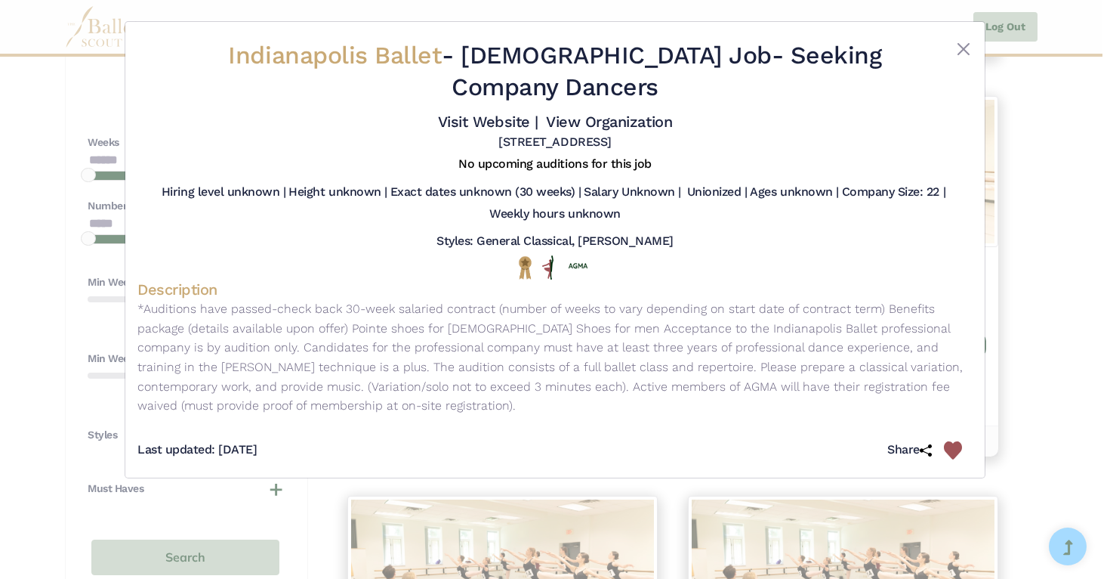
click at [1042, 272] on div "Indianapolis Ballet - [DEMOGRAPHIC_DATA] Job - Seeking Company Dancers Visit We…" at bounding box center [555, 289] width 1110 height 579
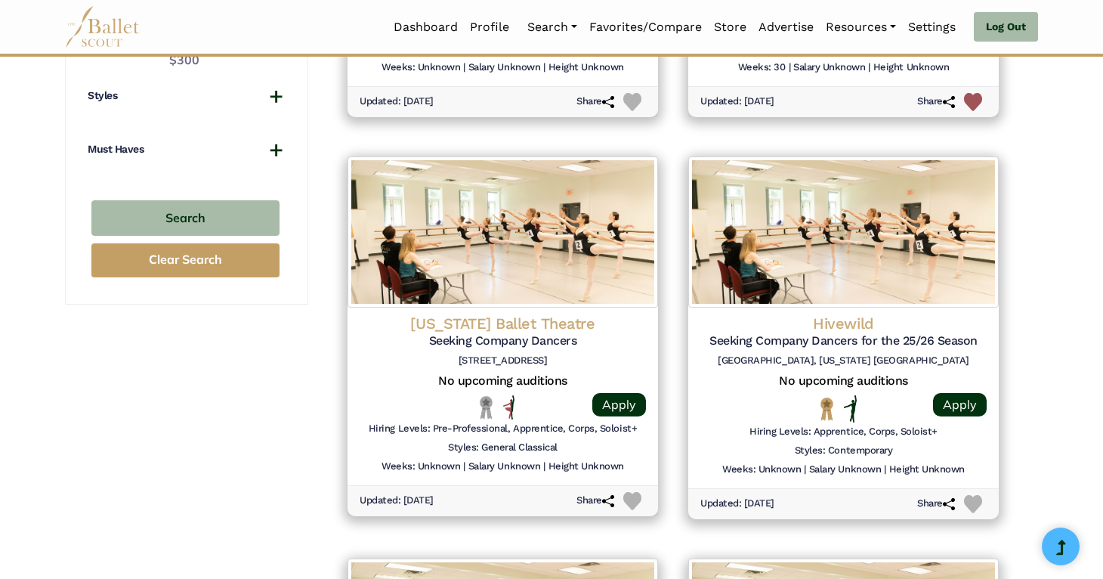
scroll to position [1435, 0]
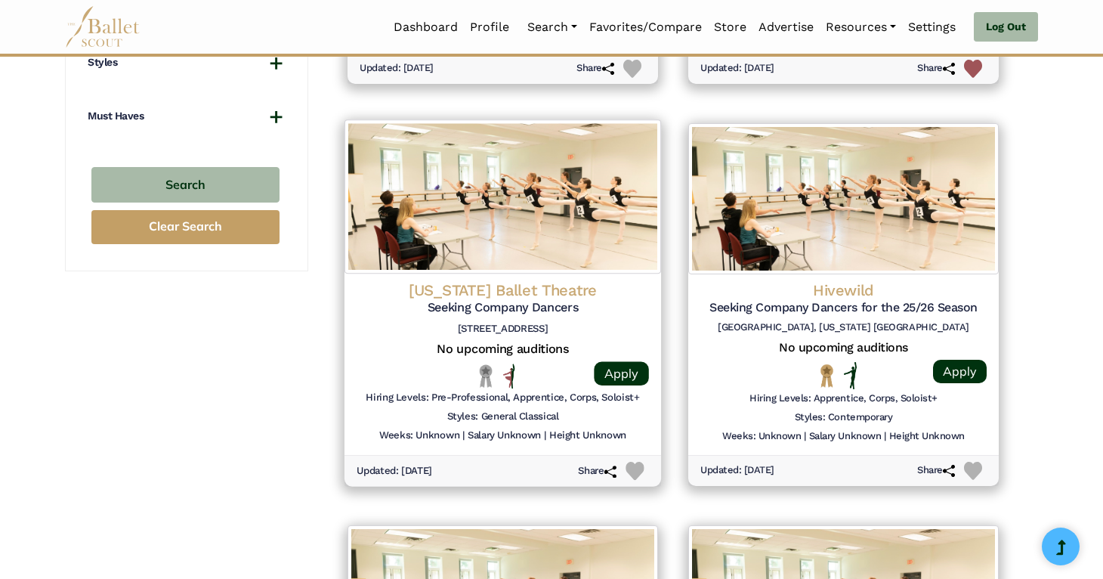
click at [490, 172] on img at bounding box center [502, 196] width 317 height 154
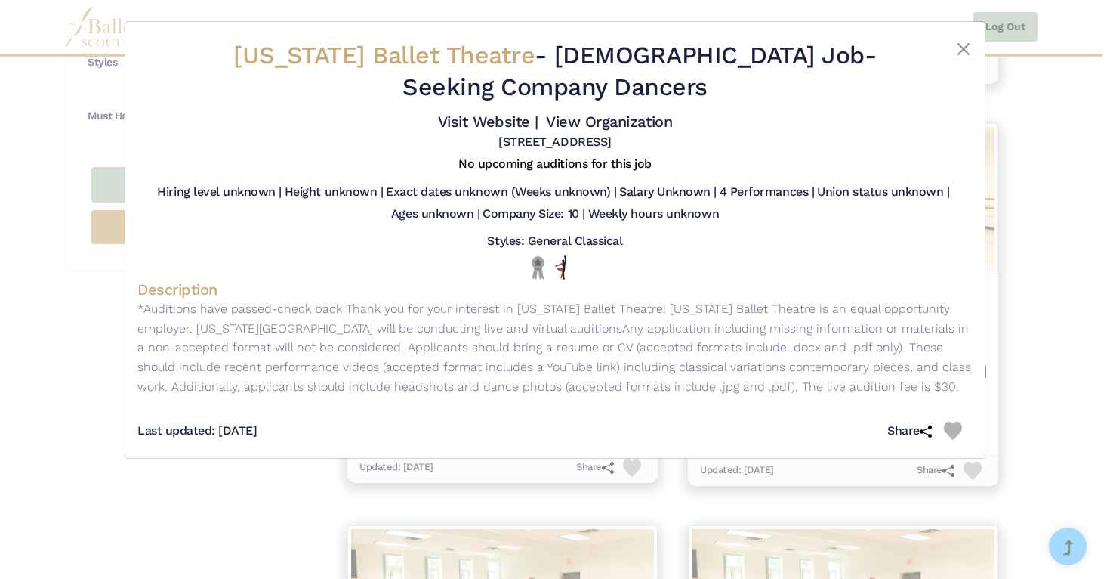
click at [1032, 250] on div "[US_STATE] Ballet Theatre - [DEMOGRAPHIC_DATA] Job - Seeking Company Dancers Vi…" at bounding box center [555, 289] width 1110 height 579
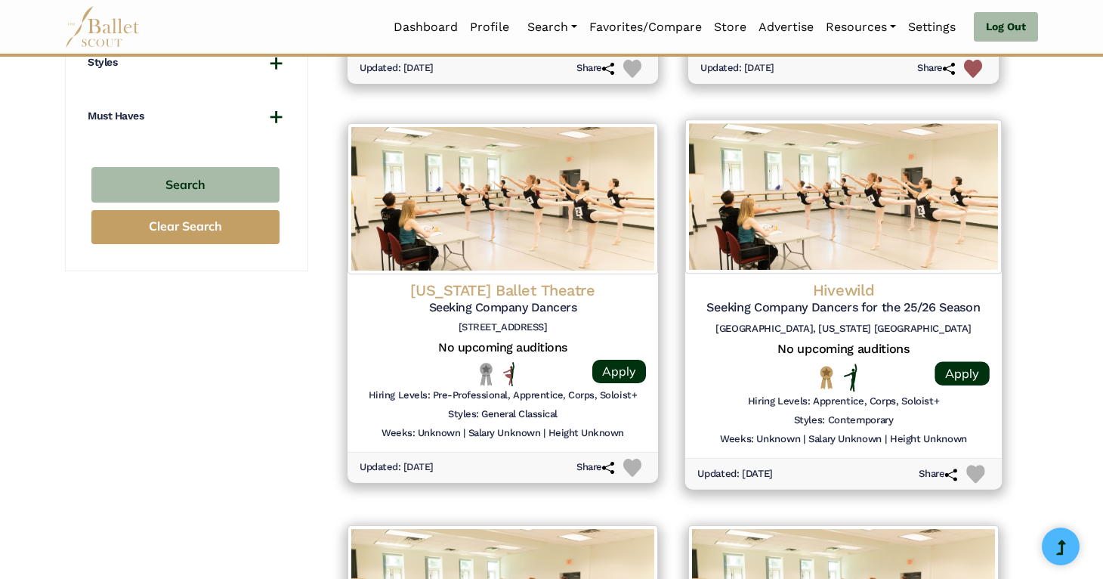
click at [950, 265] on img at bounding box center [843, 196] width 317 height 154
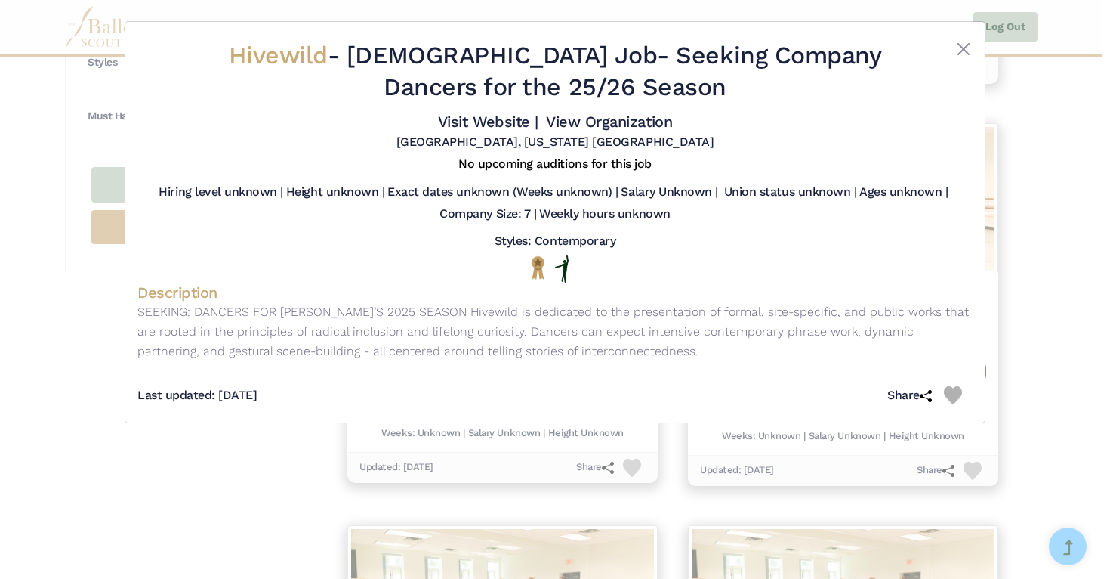
click at [1022, 257] on div "Hivewild - [DEMOGRAPHIC_DATA] Job - Seeking Company Dancers for the 25/26 Seaso…" at bounding box center [555, 289] width 1110 height 579
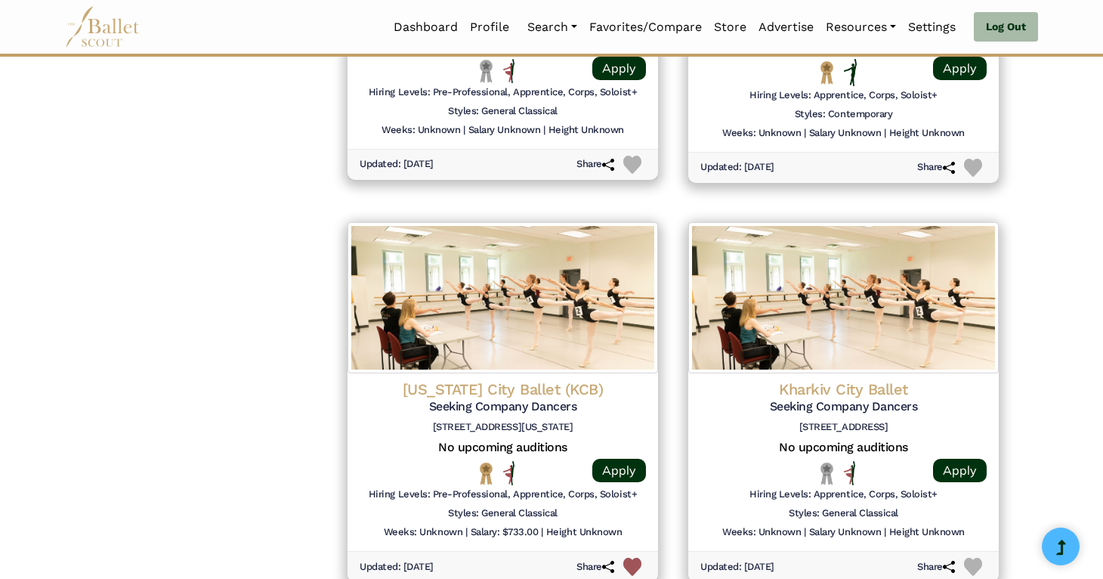
scroll to position [1744, 0]
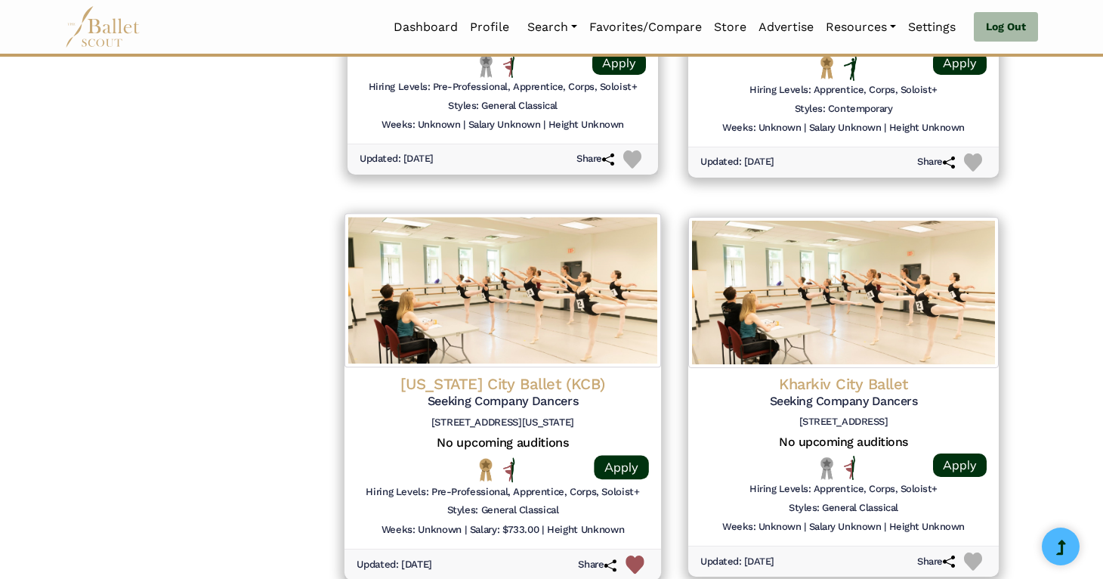
click at [490, 338] on img at bounding box center [502, 290] width 317 height 154
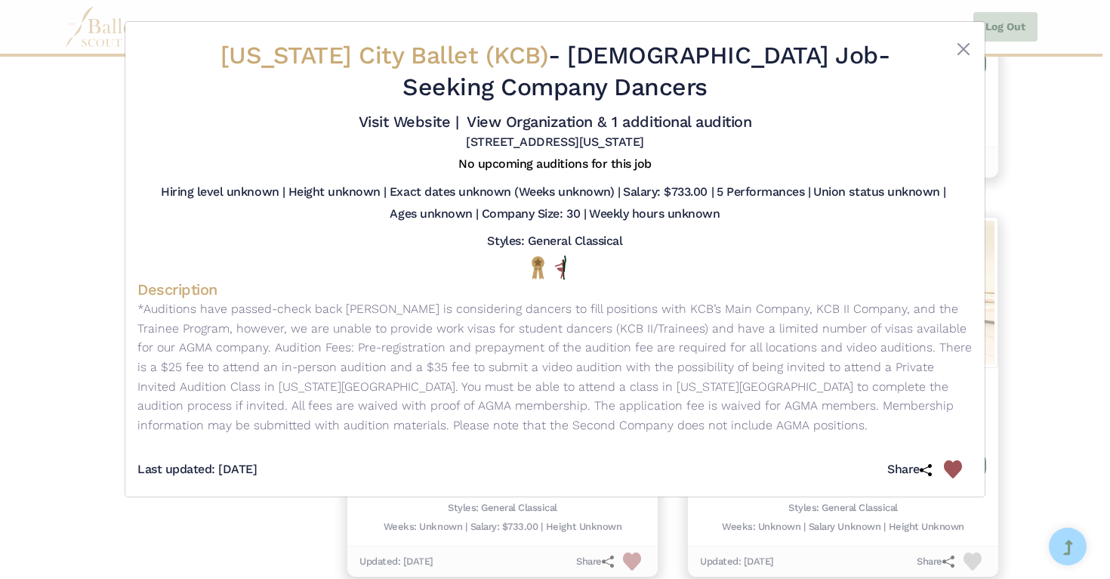
click at [1069, 261] on div "[US_STATE] City Ballet (KCB) - [DEMOGRAPHIC_DATA] Job - Seeking Company Dancers…" at bounding box center [555, 289] width 1110 height 579
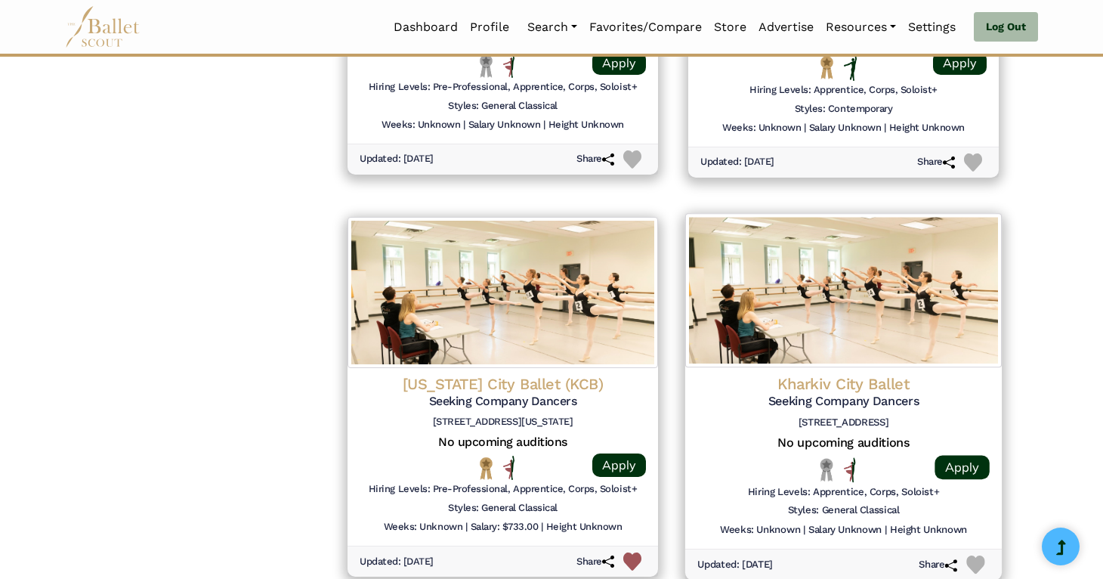
click at [928, 293] on img at bounding box center [843, 290] width 317 height 154
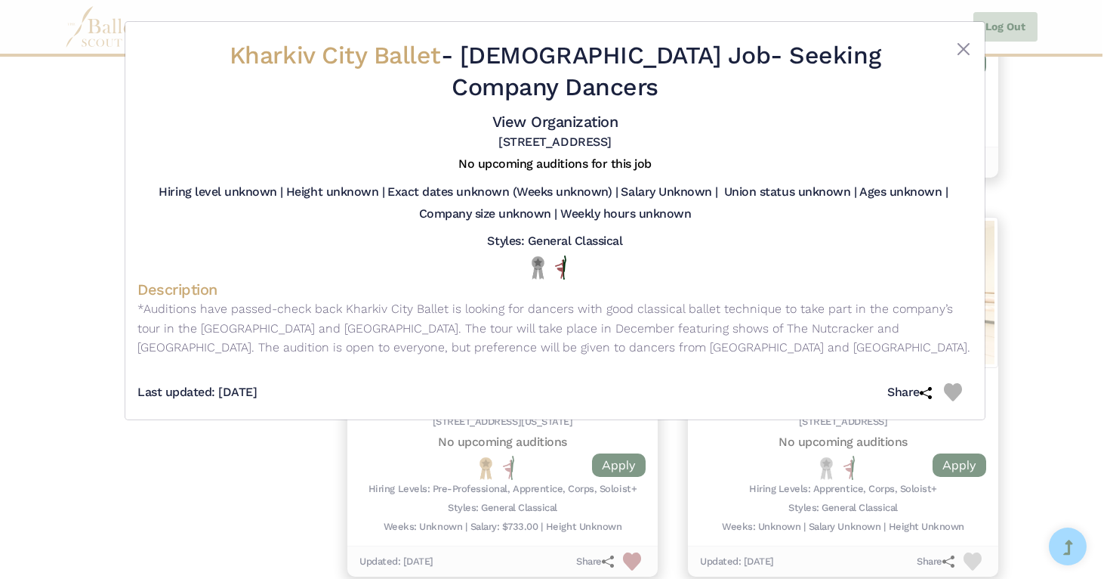
click at [1025, 315] on div "Kharkiv City Ballet - [DEMOGRAPHIC_DATA] Job - Seeking Company Dancers View Org…" at bounding box center [555, 289] width 1110 height 579
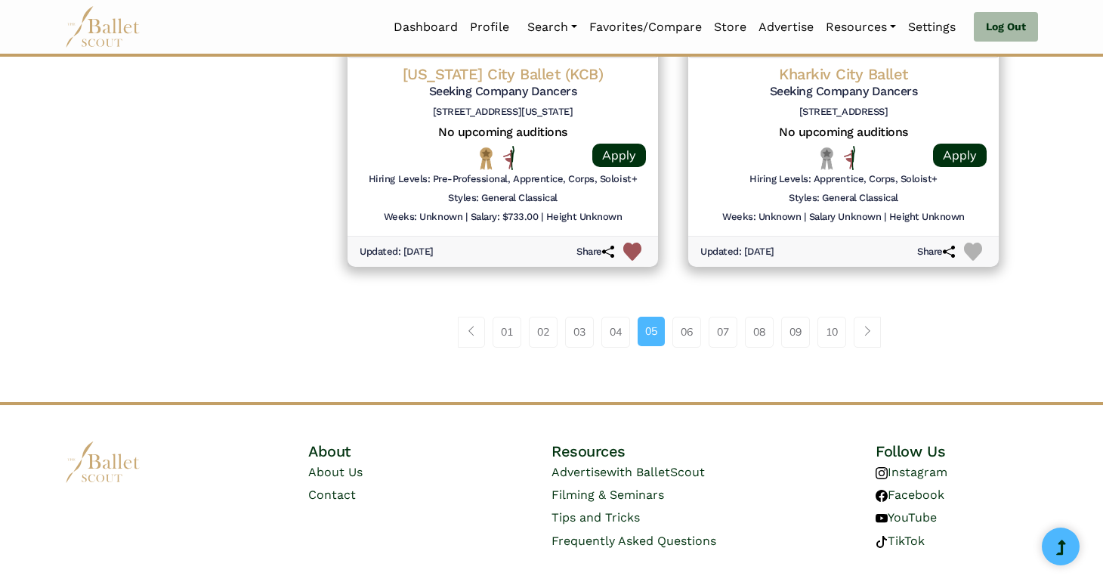
scroll to position [2088, 0]
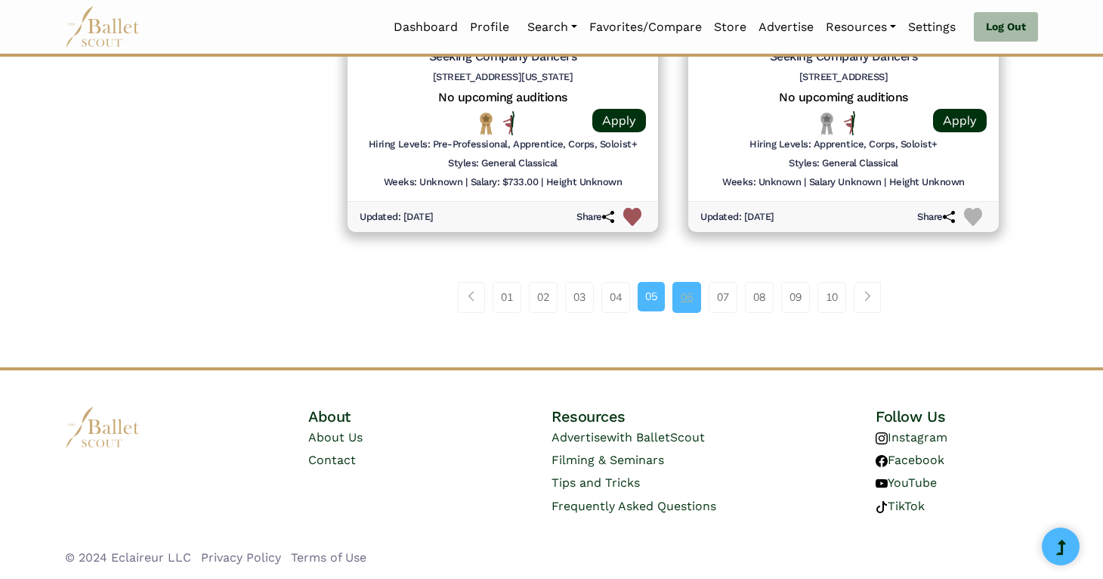
click at [678, 291] on link "06" at bounding box center [686, 297] width 29 height 30
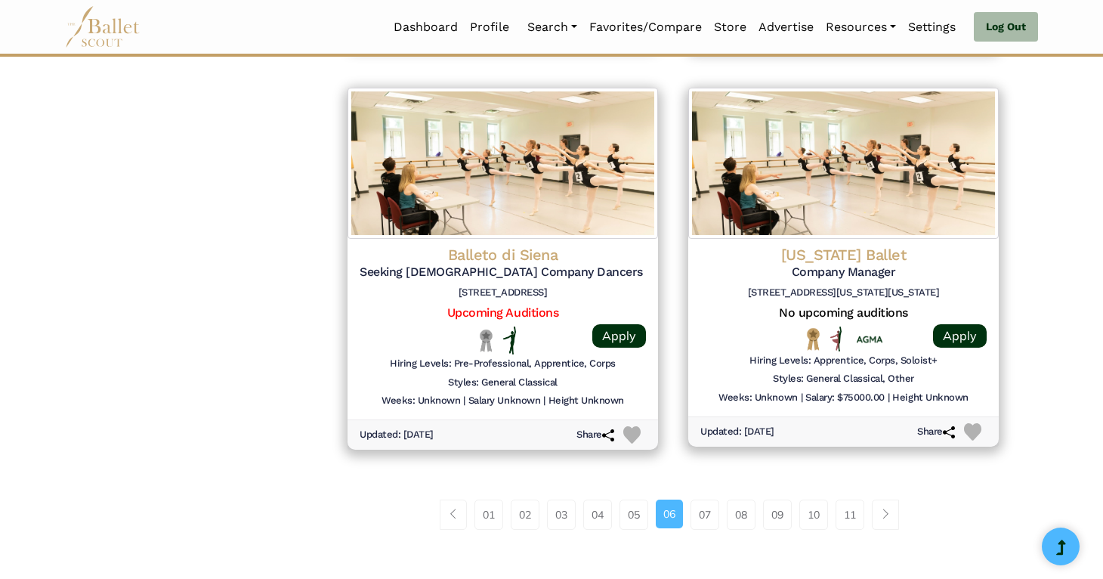
scroll to position [1875, 0]
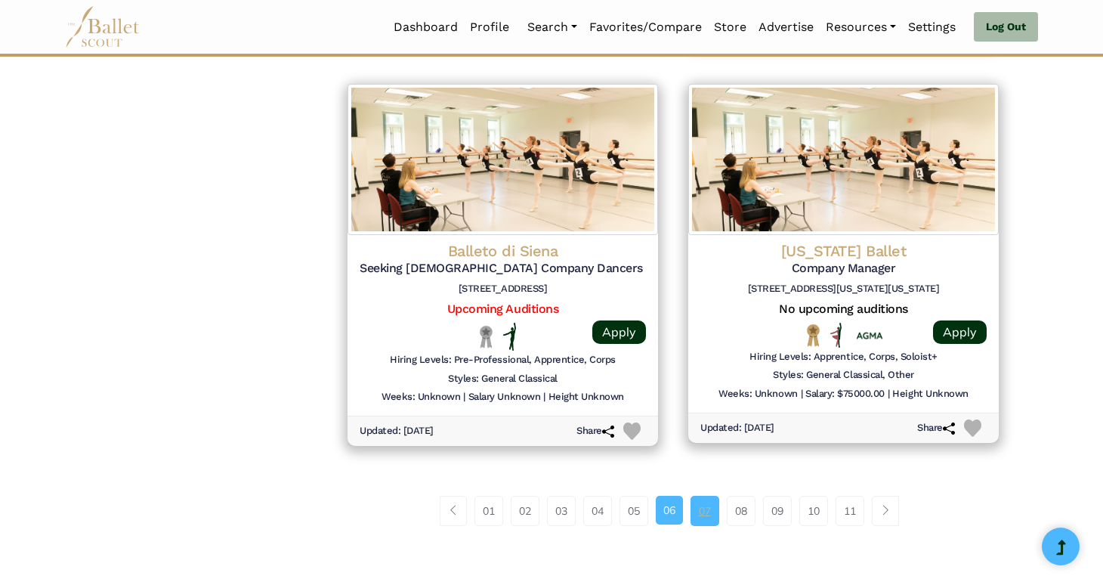
click at [707, 508] on link "07" at bounding box center [704, 511] width 29 height 30
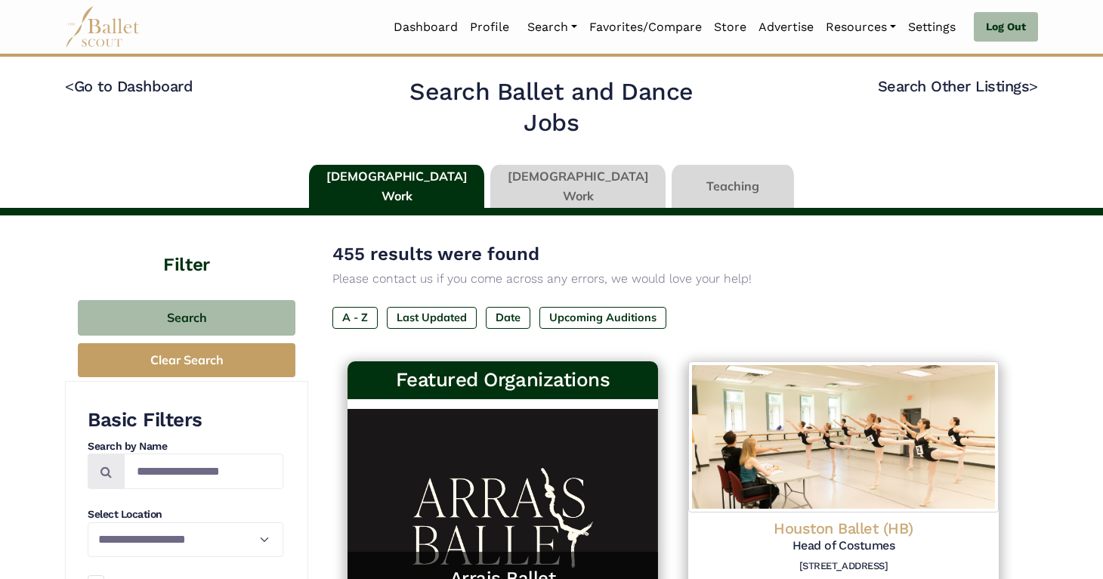
click at [549, 184] on link at bounding box center [577, 186] width 175 height 43
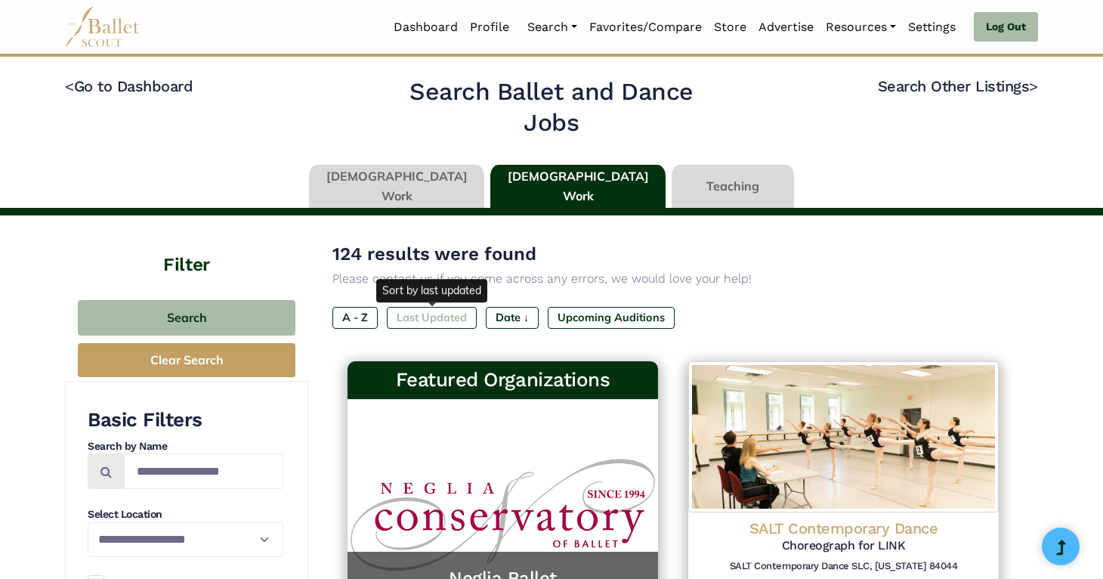
click at [432, 311] on label "Last Updated" at bounding box center [432, 317] width 90 height 21
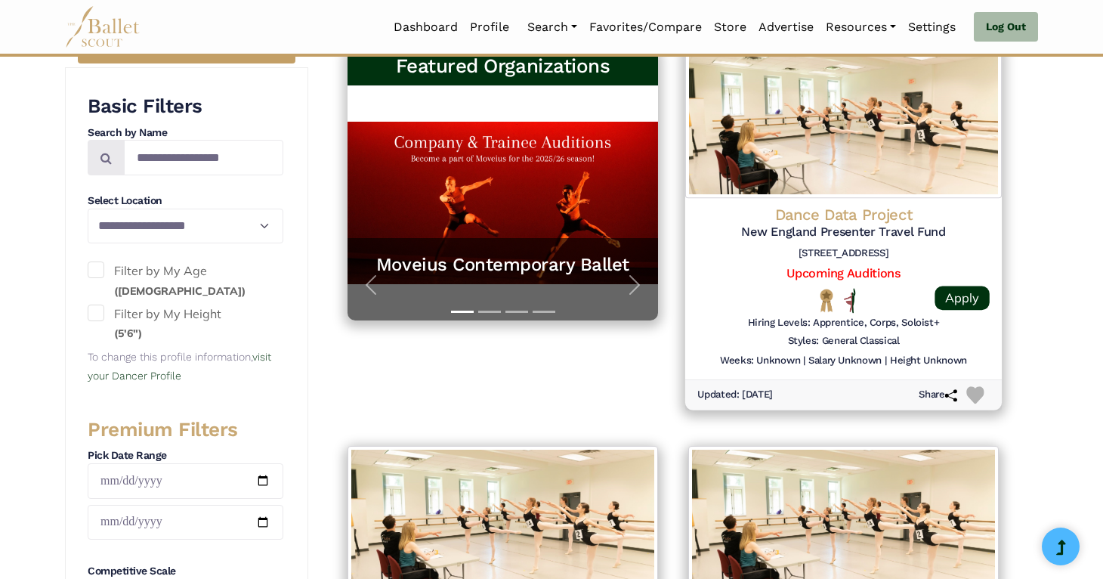
scroll to position [311, 0]
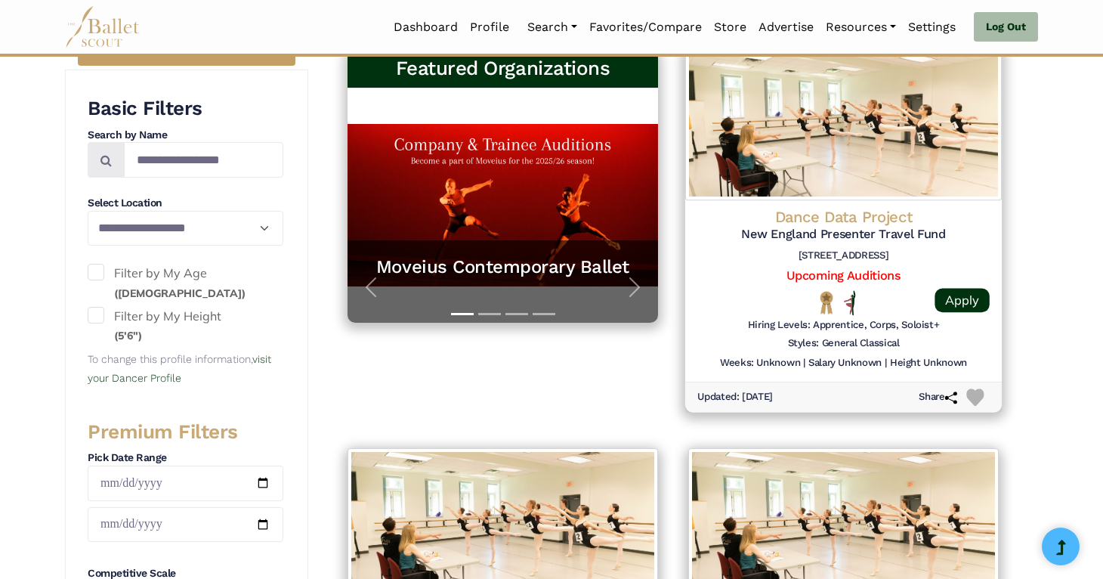
click at [868, 166] on img at bounding box center [843, 123] width 317 height 154
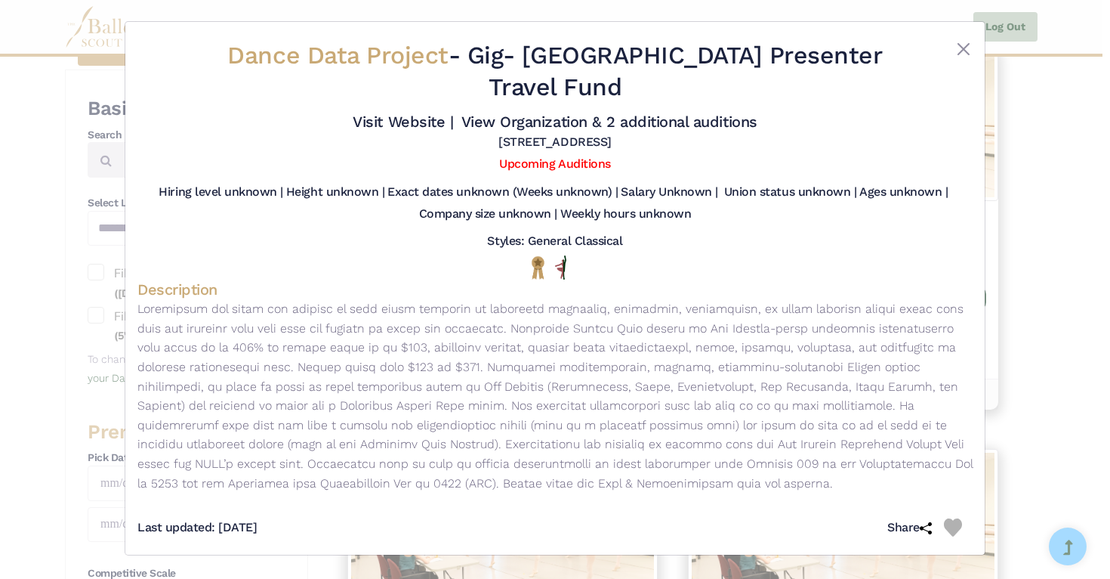
click at [1049, 204] on div "Dance Data Project - Gig - New England Presenter Travel Fund Visit Website | Vi…" at bounding box center [555, 289] width 1110 height 579
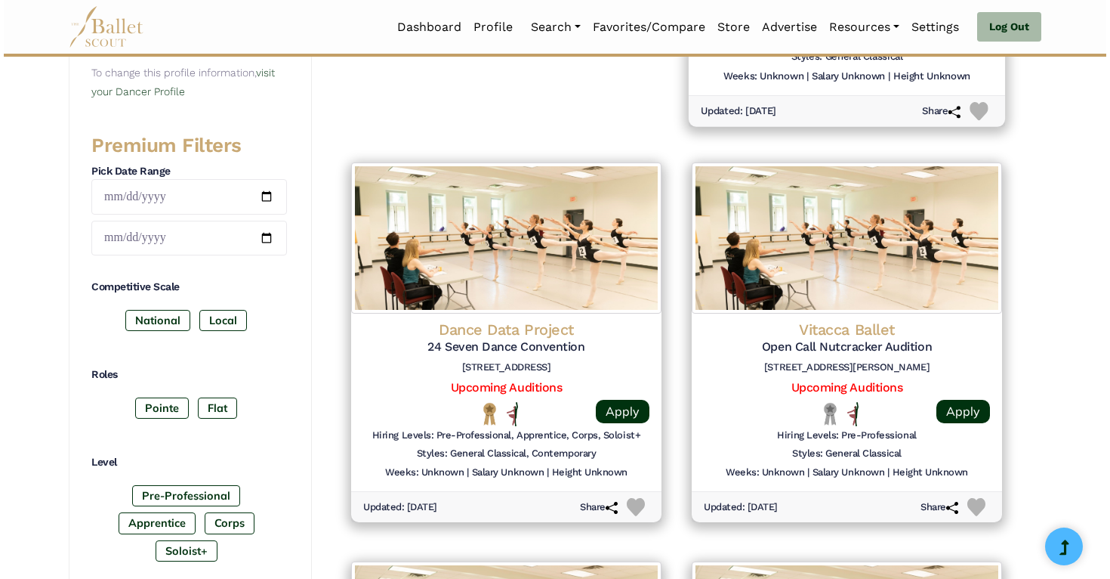
scroll to position [598, 0]
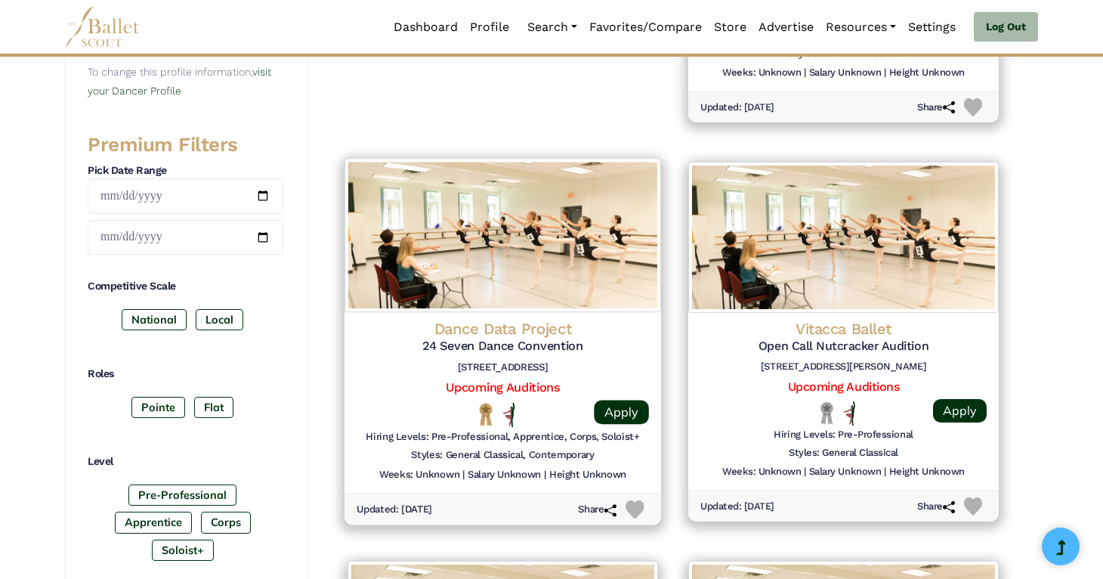
click at [586, 292] on img at bounding box center [502, 235] width 317 height 154
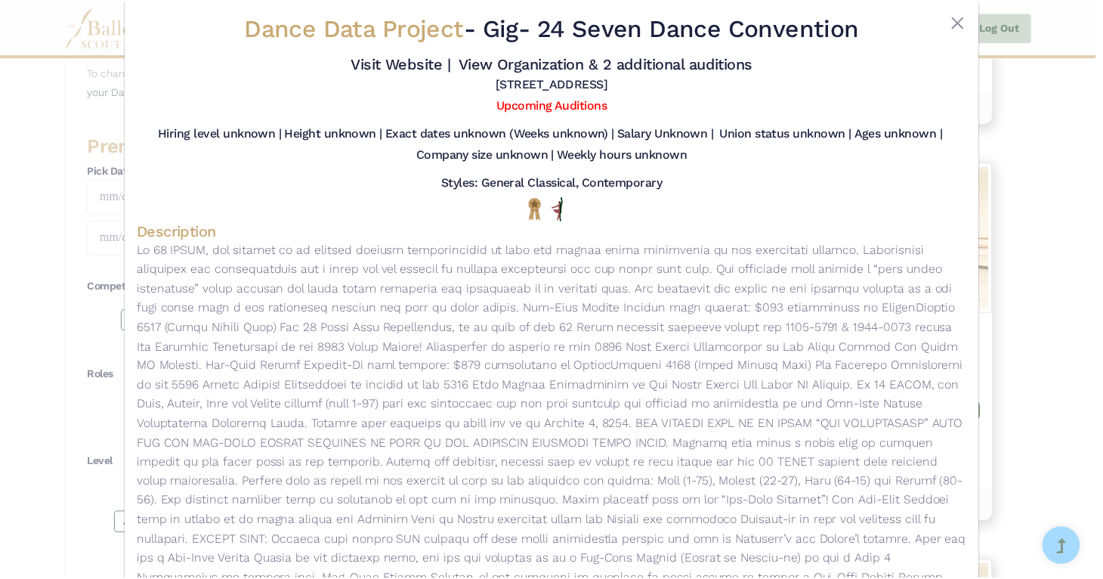
scroll to position [0, 0]
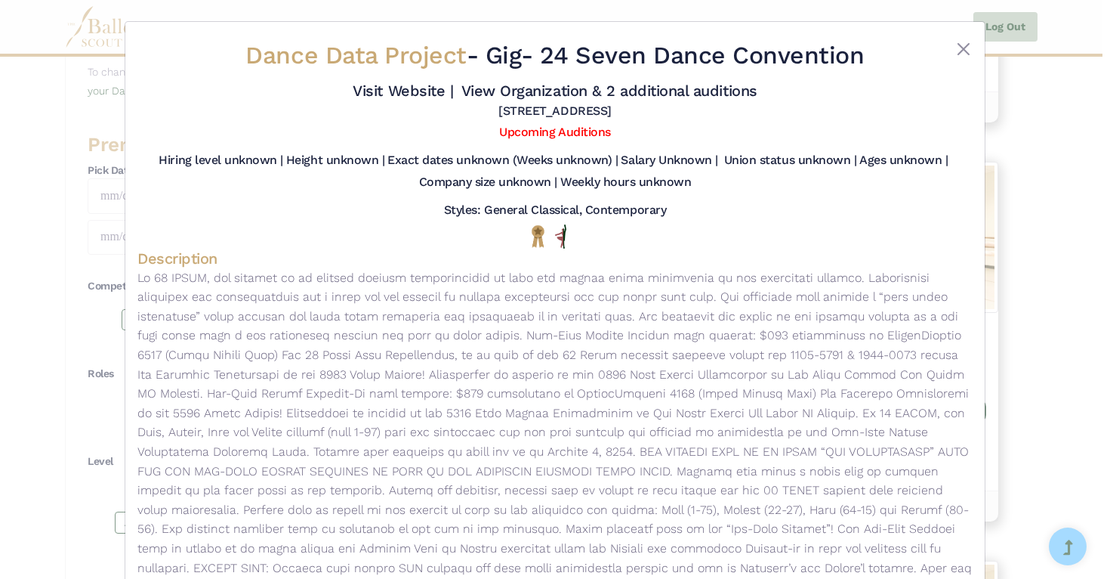
click at [570, 124] on div "Dance Data Project - Gig - 24 Seven Dance Convention Visit Website | View Organ…" at bounding box center [555, 359] width 836 height 651
click at [570, 133] on link "Upcoming Auditions" at bounding box center [554, 132] width 111 height 14
click at [1071, 212] on div "Dance Data Project - Gig - 24 Seven Dance Convention Visit Website | View Organ…" at bounding box center [555, 289] width 1110 height 579
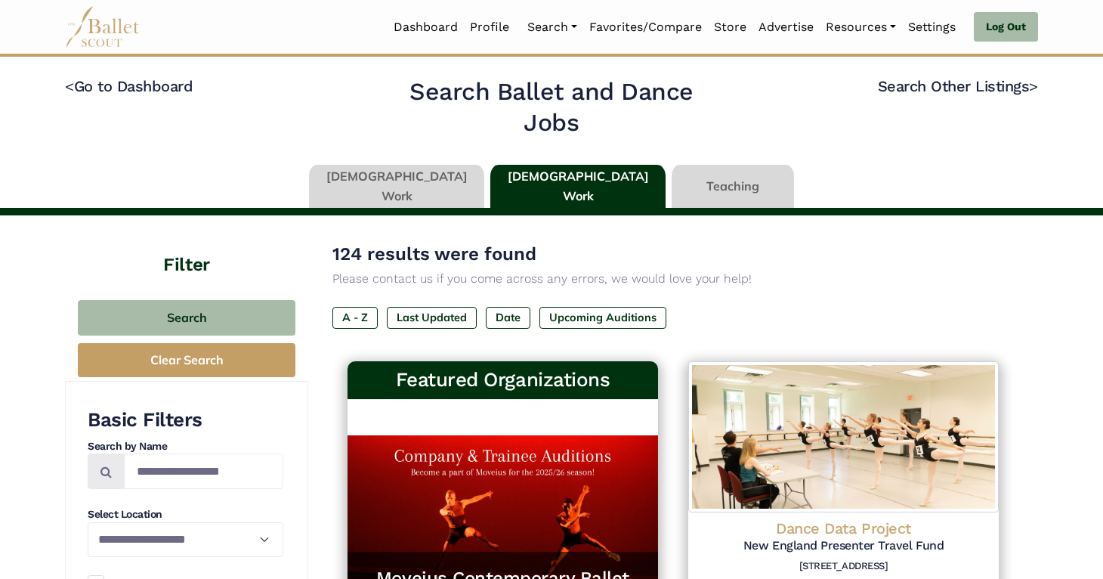
click at [692, 184] on link at bounding box center [733, 186] width 122 height 43
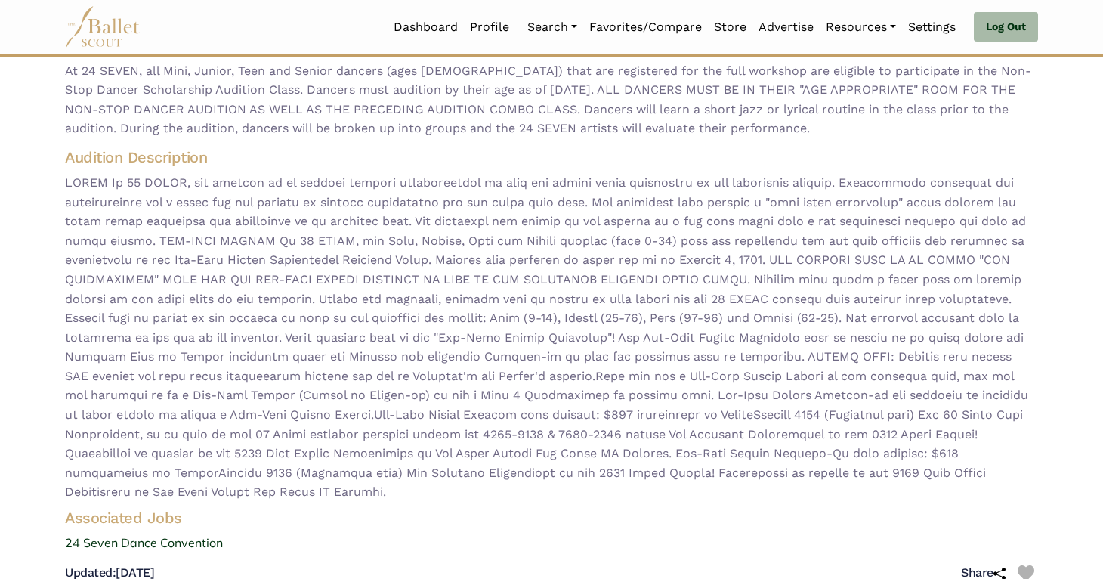
scroll to position [184, 0]
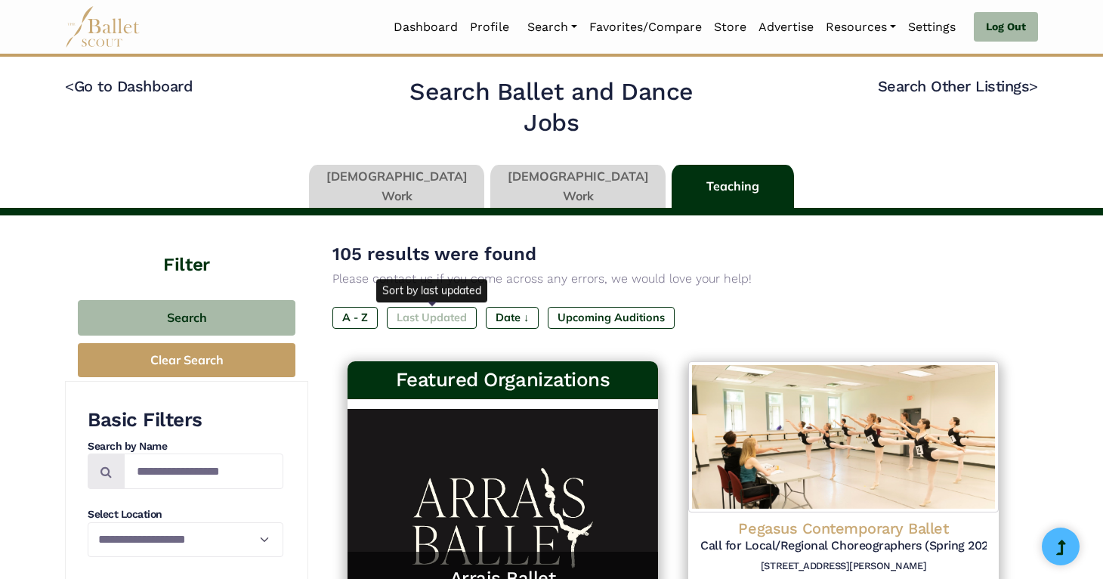
click at [427, 314] on label "Last Updated" at bounding box center [432, 317] width 90 height 21
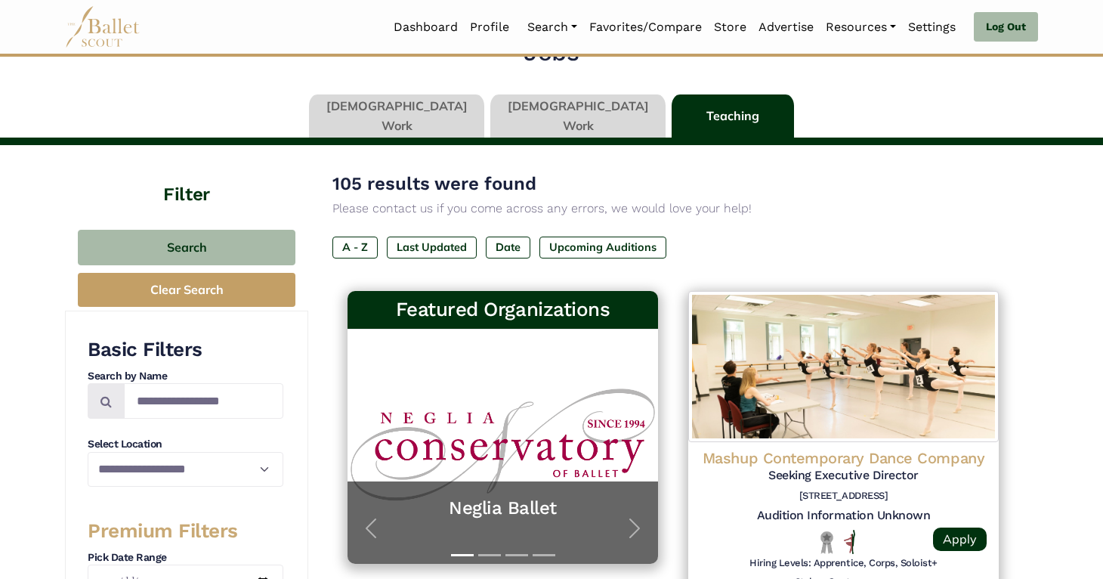
scroll to position [53, 0]
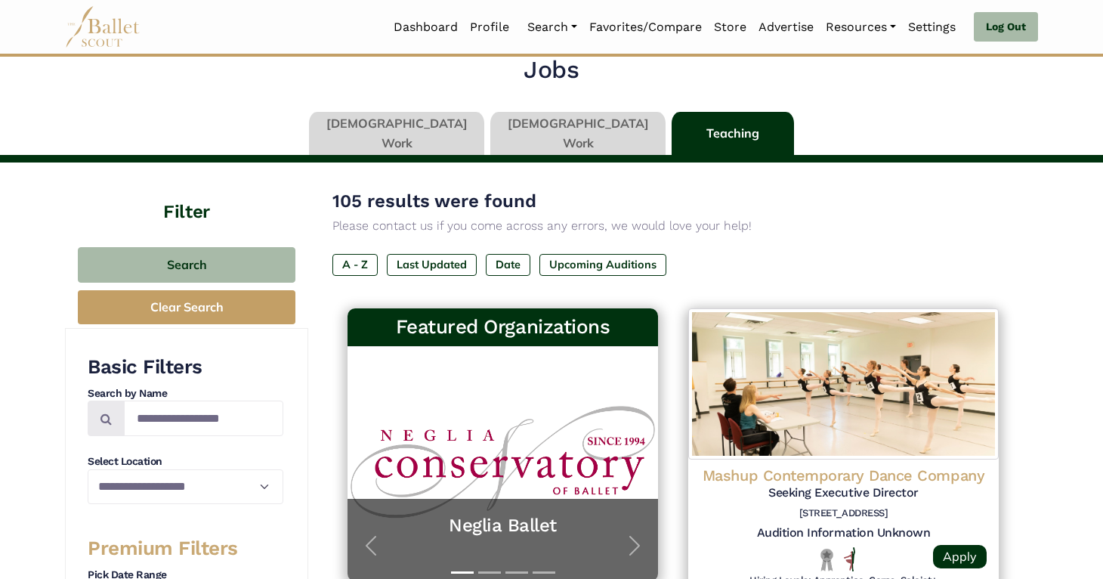
click at [550, 125] on link at bounding box center [577, 133] width 175 height 43
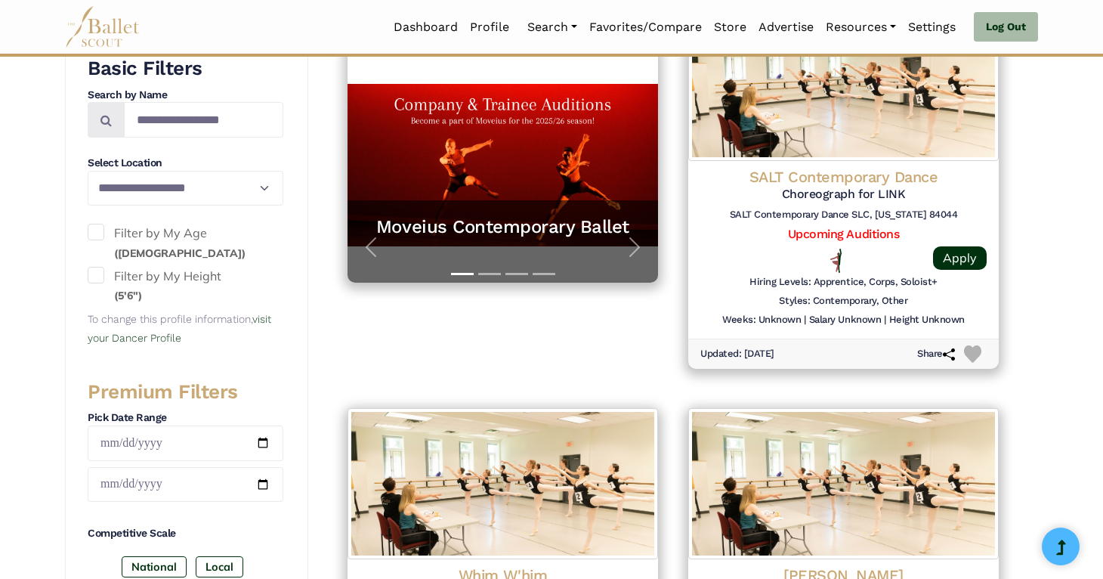
scroll to position [98, 0]
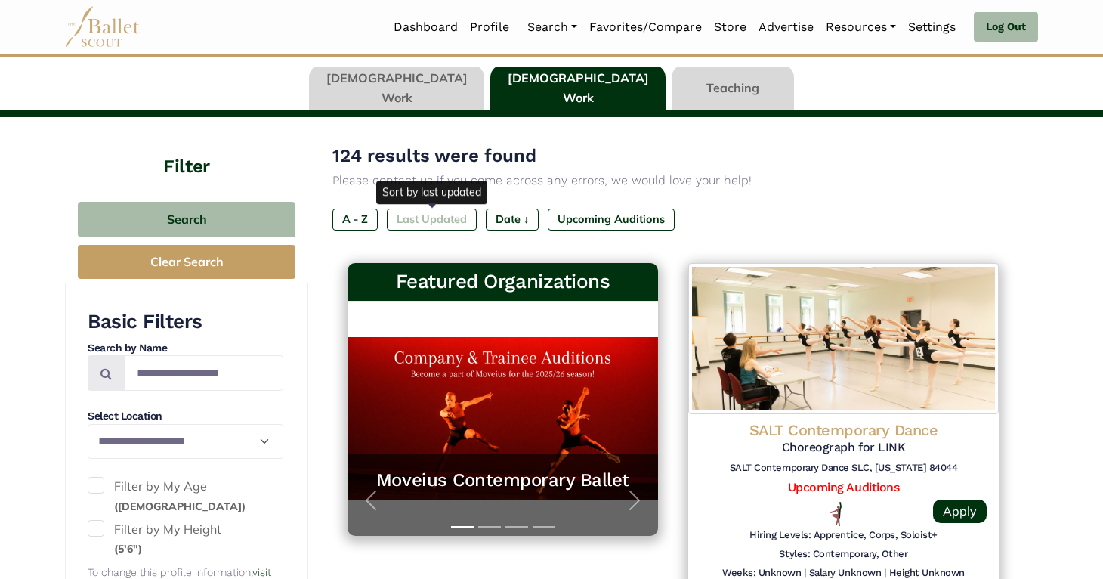
click at [428, 218] on label "Last Updated" at bounding box center [432, 218] width 90 height 21
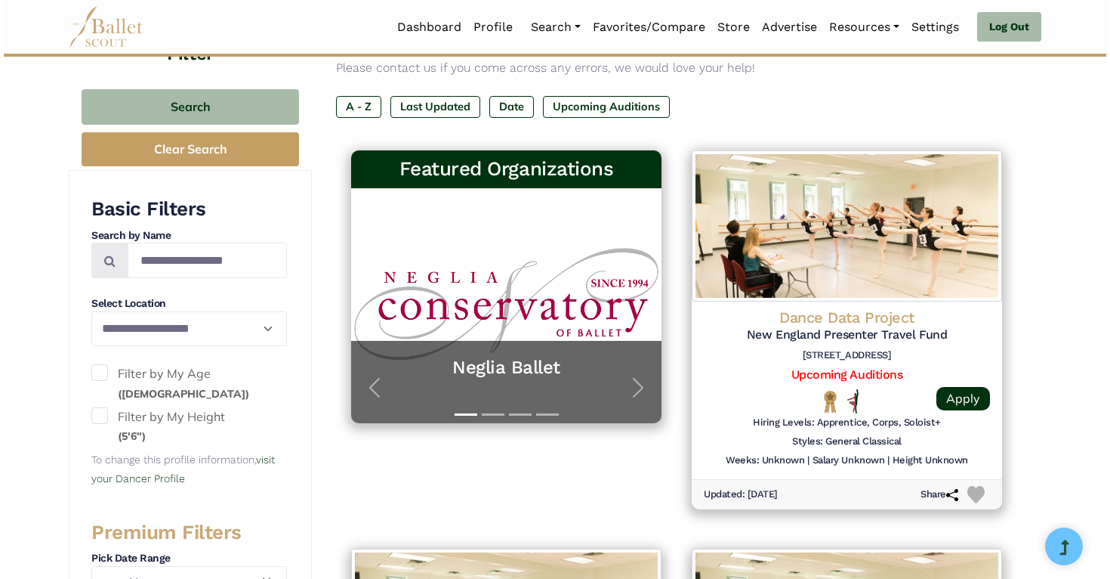
scroll to position [224, 0]
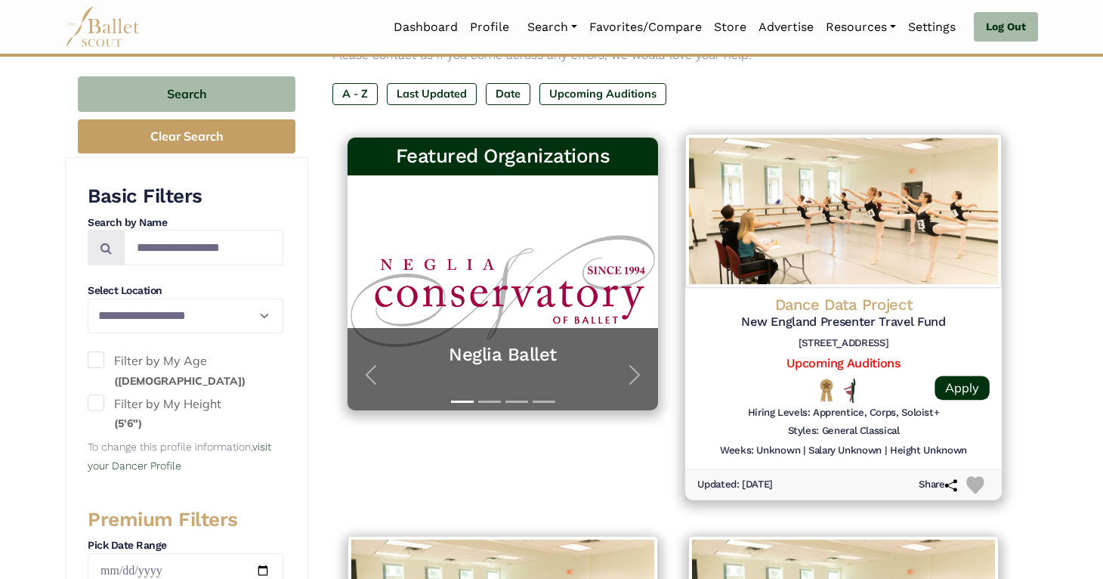
click at [808, 295] on h4 "Dance Data Project" at bounding box center [843, 304] width 292 height 20
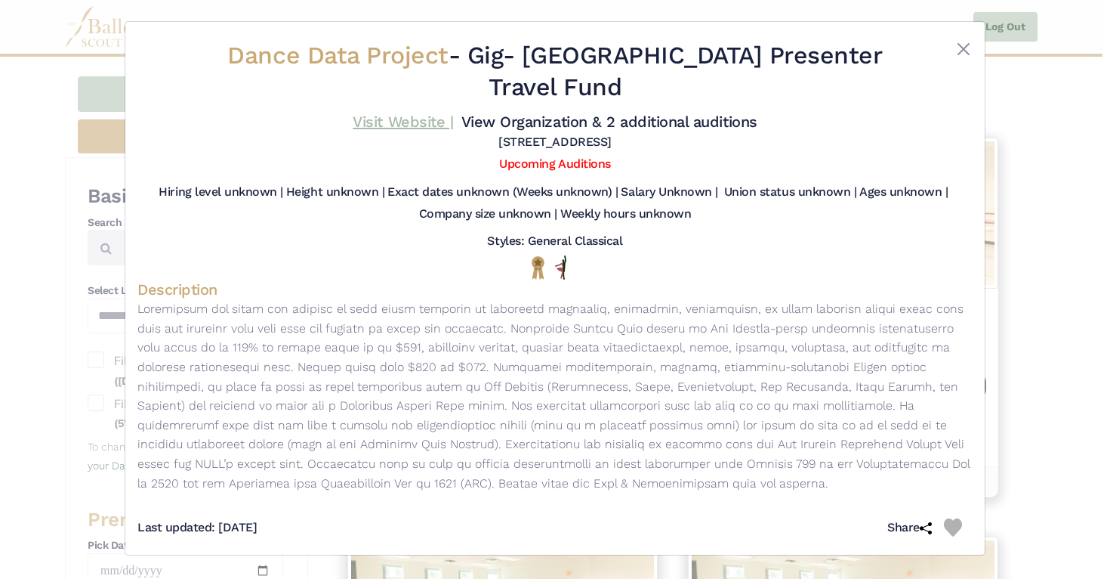
click at [422, 113] on link "Visit Website |" at bounding box center [403, 122] width 100 height 18
click at [381, 48] on span "Dance Data Project" at bounding box center [337, 55] width 221 height 29
click at [527, 123] on link "View Organization & 2 additional auditions" at bounding box center [610, 122] width 296 height 18
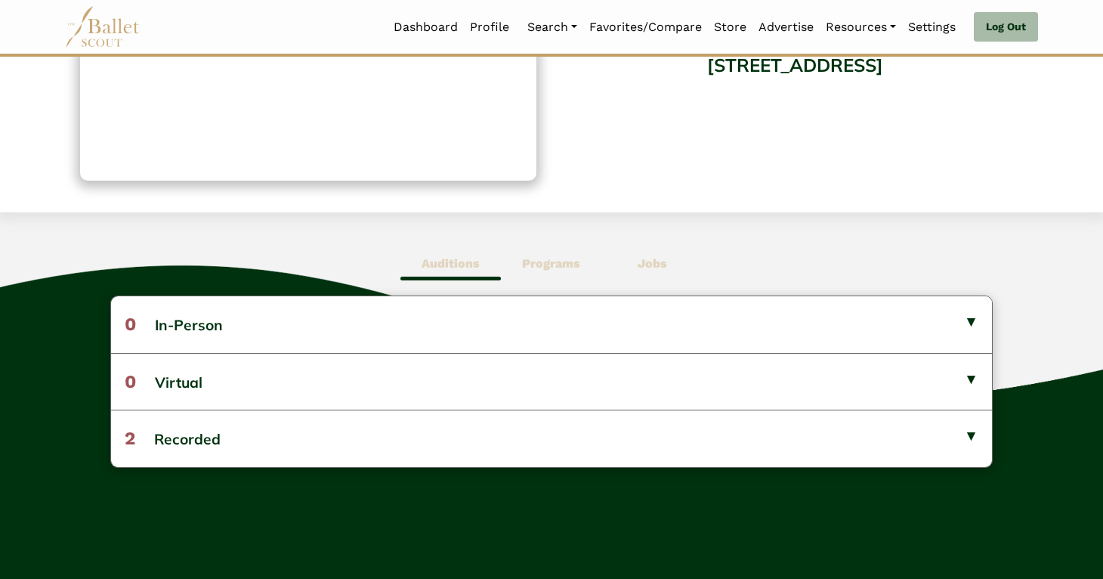
scroll to position [253, 0]
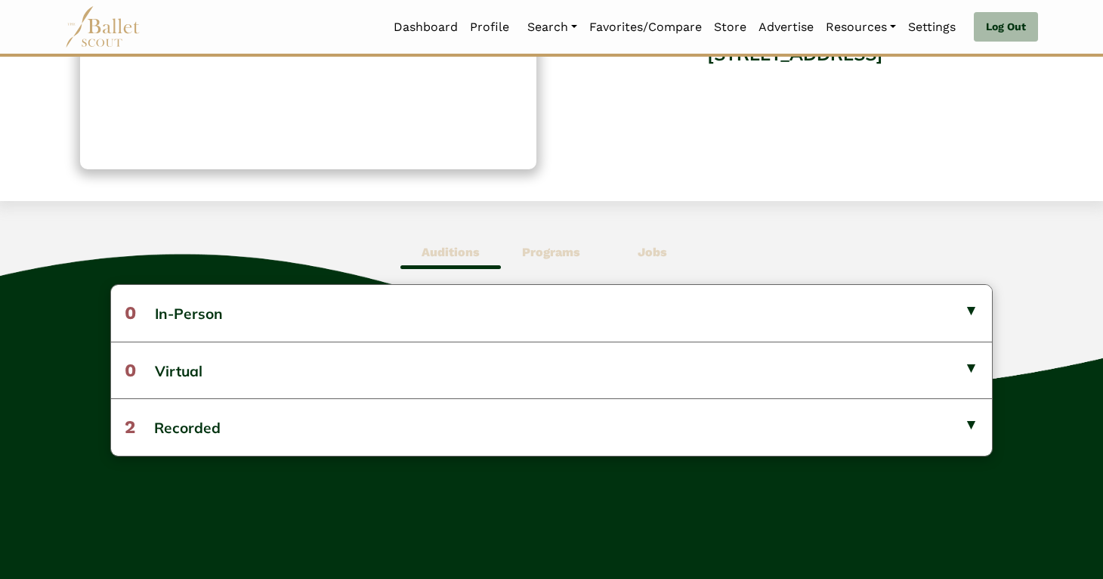
click at [536, 252] on b "Programs" at bounding box center [551, 252] width 58 height 14
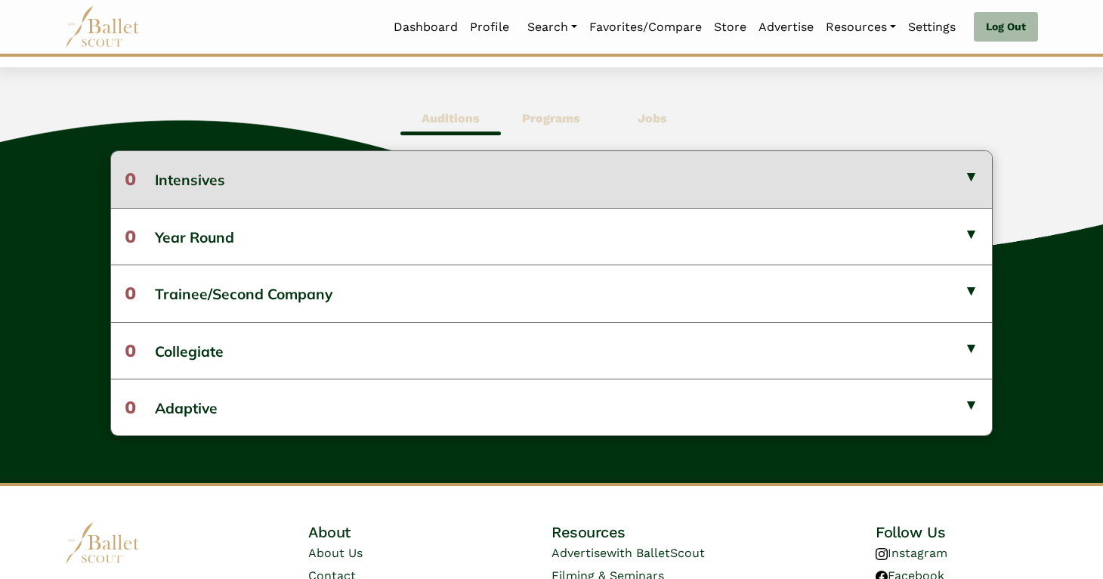
scroll to position [390, 0]
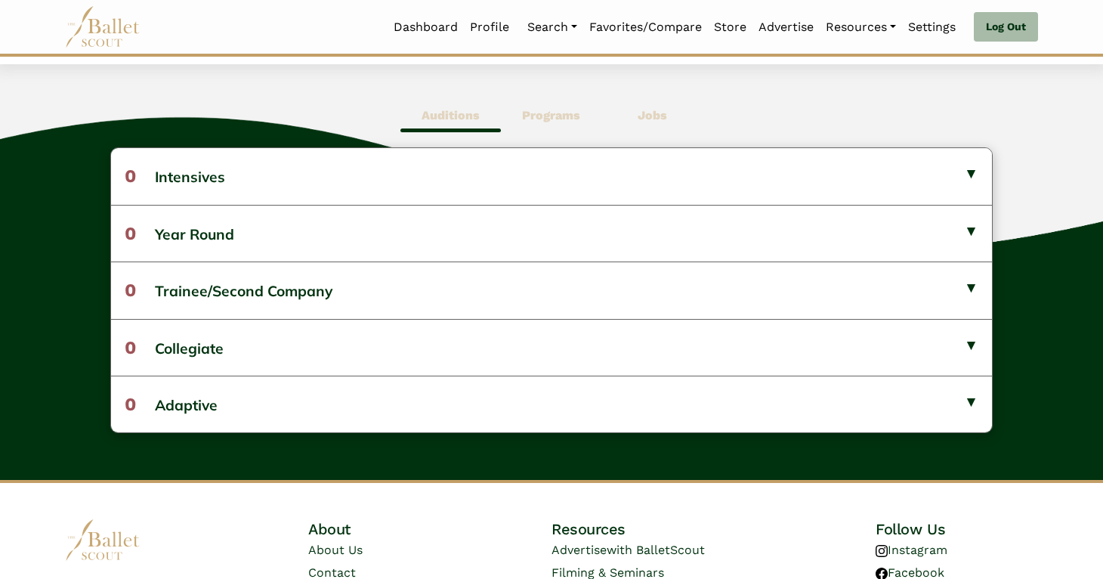
click at [645, 113] on b "Jobs" at bounding box center [652, 115] width 29 height 14
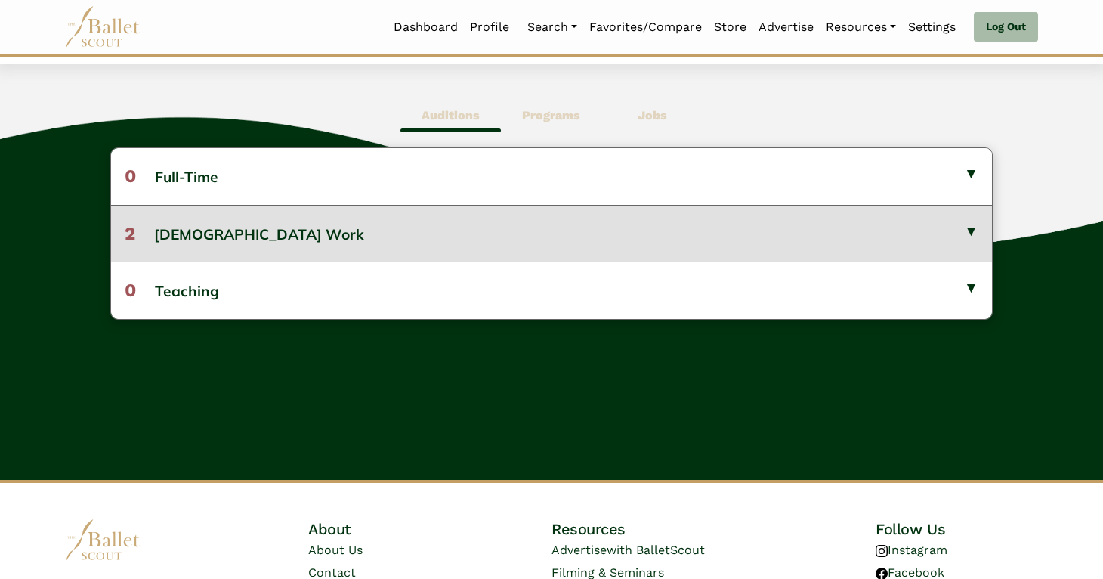
click at [570, 255] on button "2 [DEMOGRAPHIC_DATA] Work" at bounding box center [551, 233] width 881 height 57
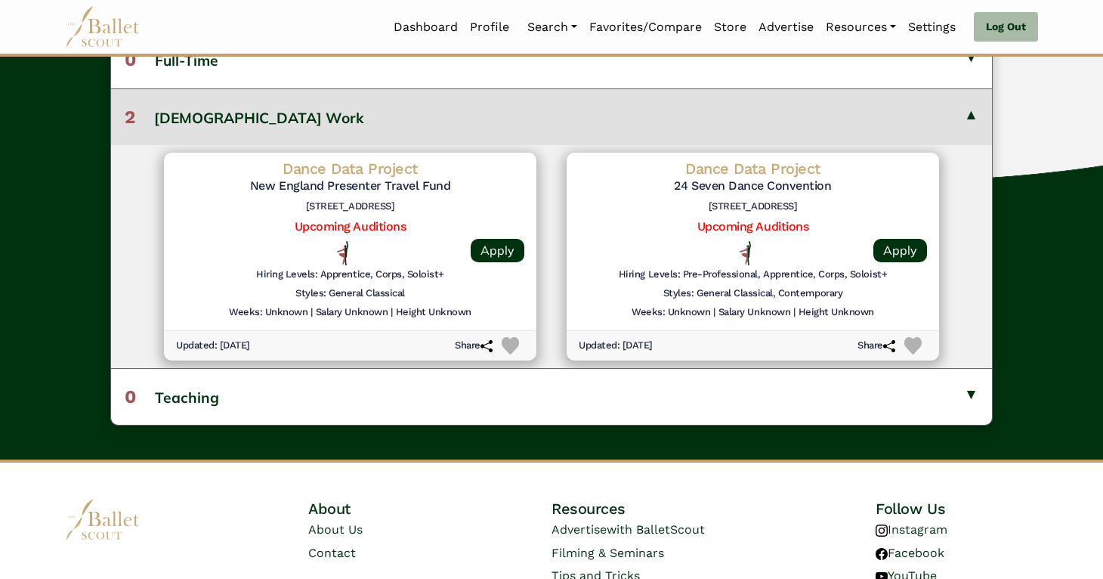
scroll to position [0, 0]
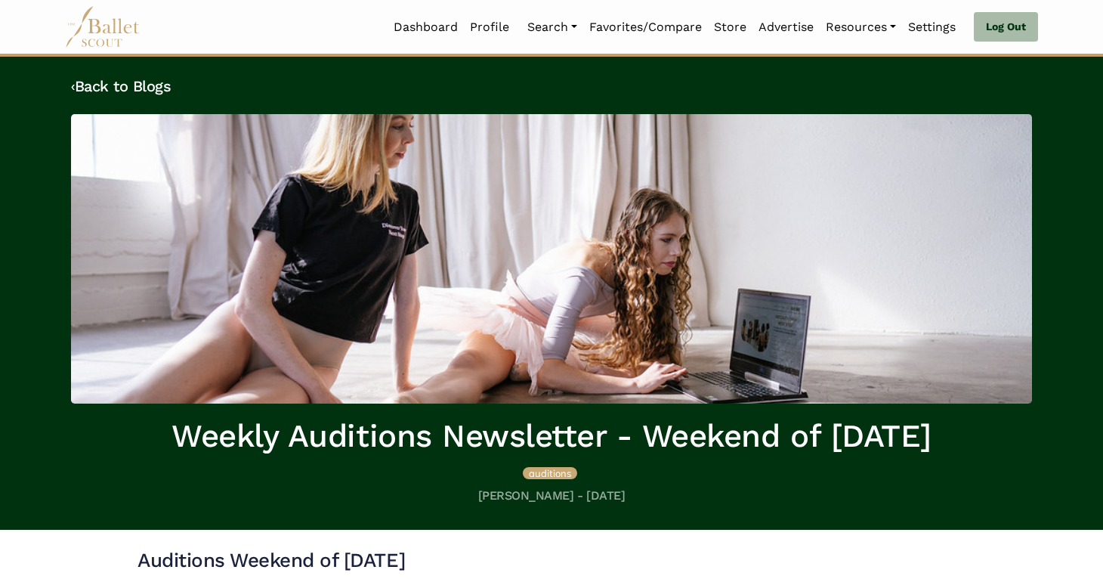
scroll to position [214, 0]
